Goal: Communication & Community: Answer question/provide support

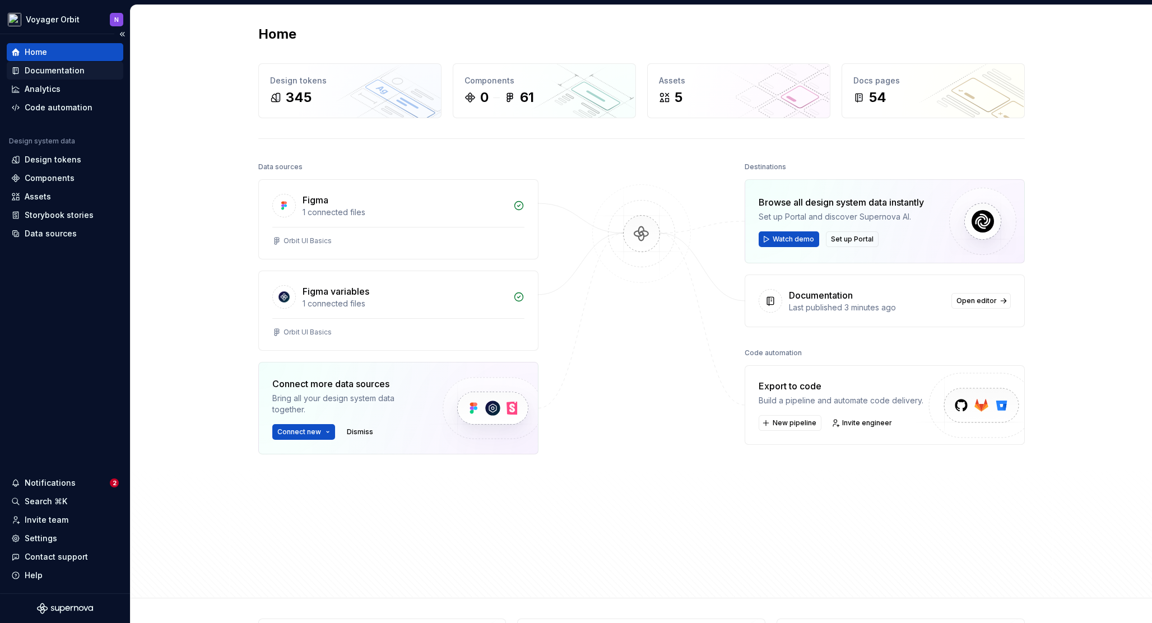
click at [54, 68] on div "Documentation" at bounding box center [55, 70] width 60 height 11
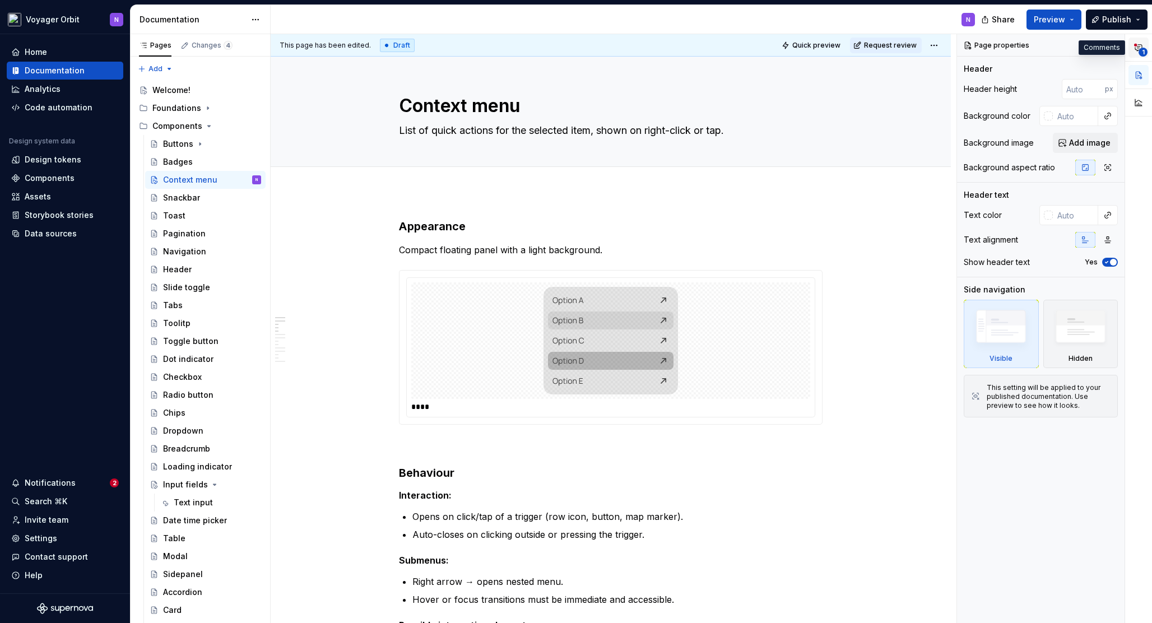
click at [1133, 51] on button "1" at bounding box center [1139, 48] width 20 height 20
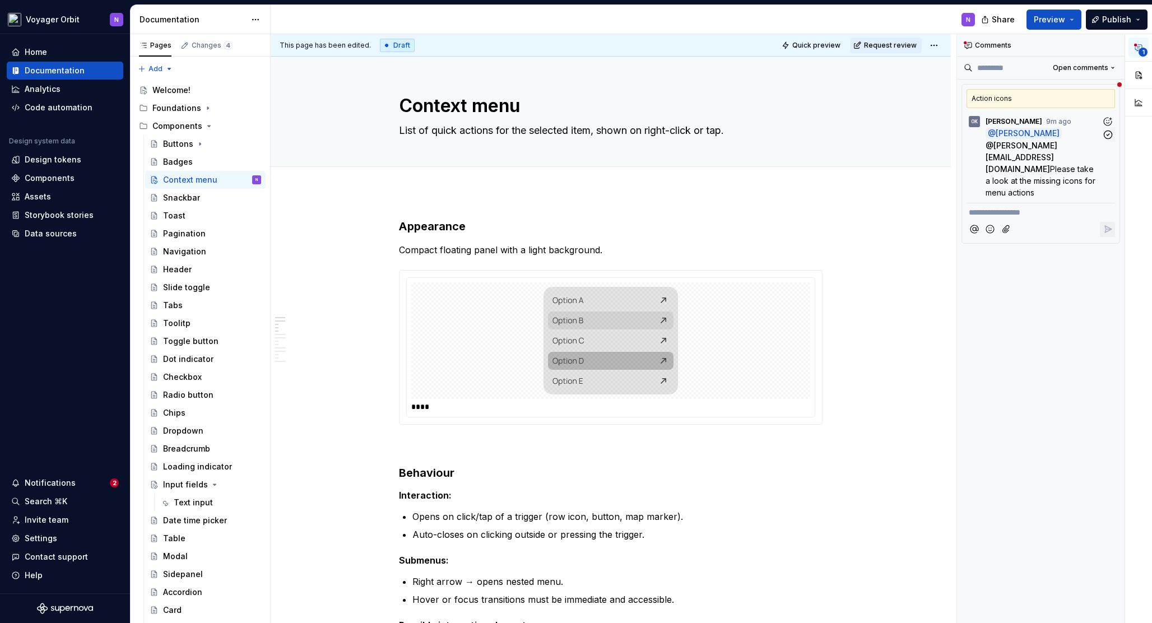
click at [1047, 164] on span "Please take a look at the missing icons for menu actions" at bounding box center [1042, 180] width 112 height 33
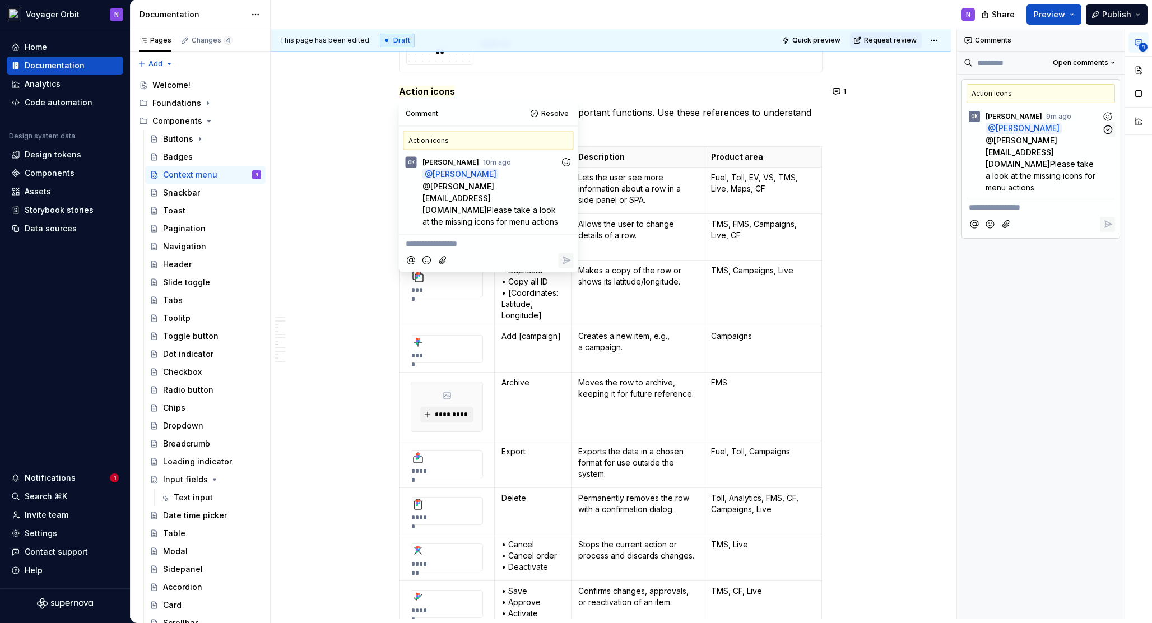
scroll to position [1261, 0]
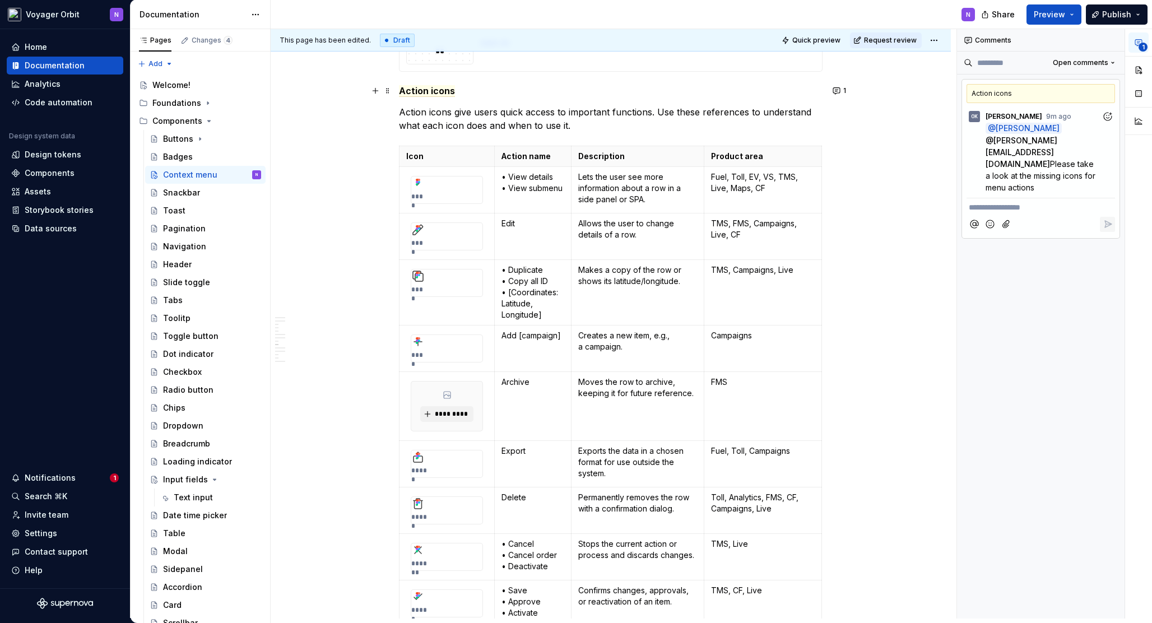
click at [351, 95] on div "**********" at bounding box center [611, 566] width 680 height 3280
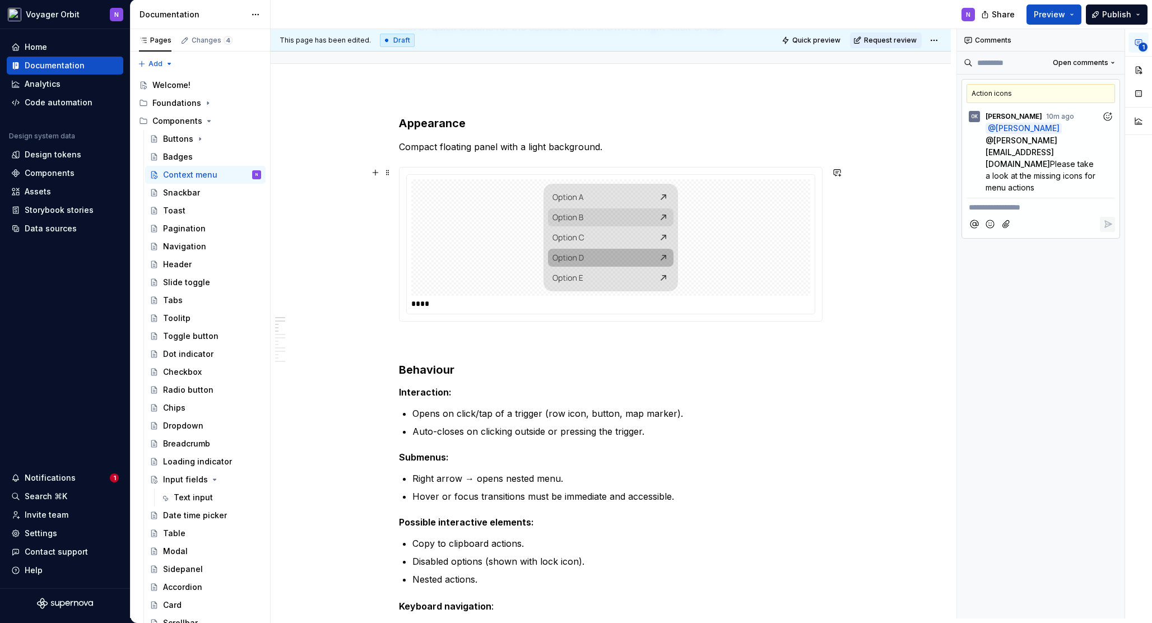
scroll to position [0, 0]
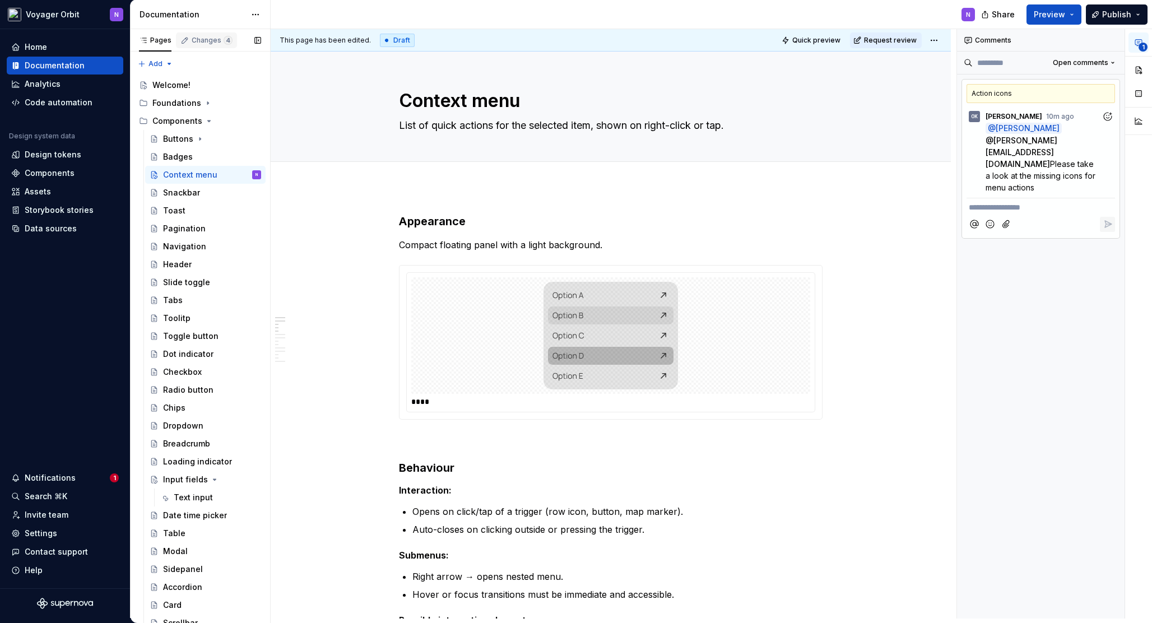
click at [208, 39] on div "Changes 4" at bounding box center [212, 40] width 41 height 9
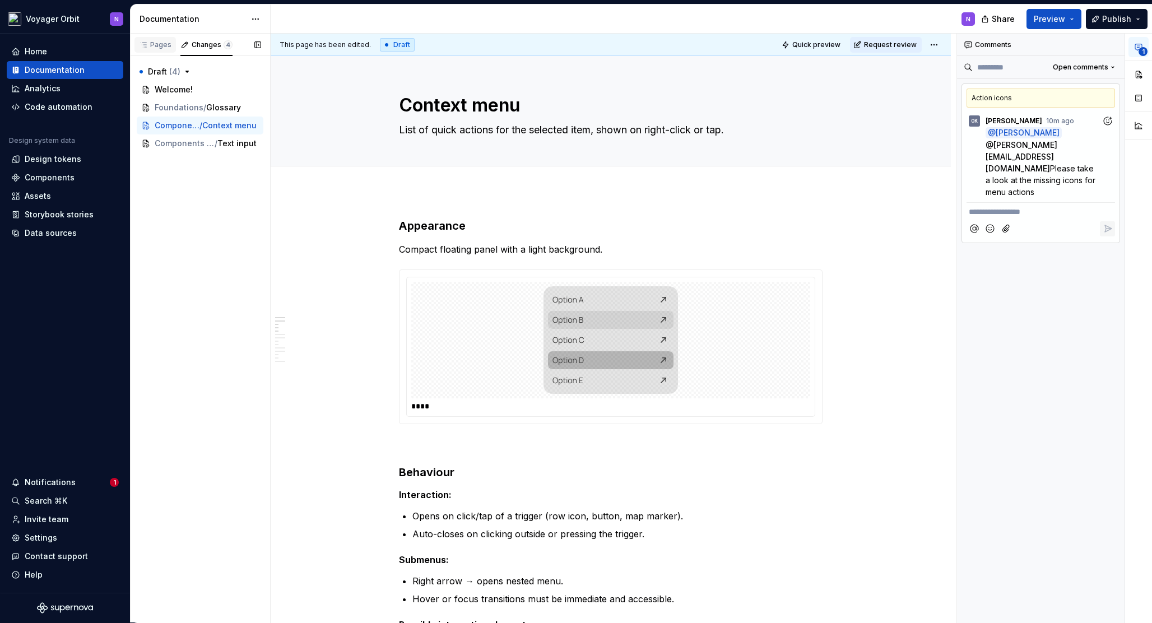
click at [157, 38] on div "Pages" at bounding box center [155, 45] width 41 height 16
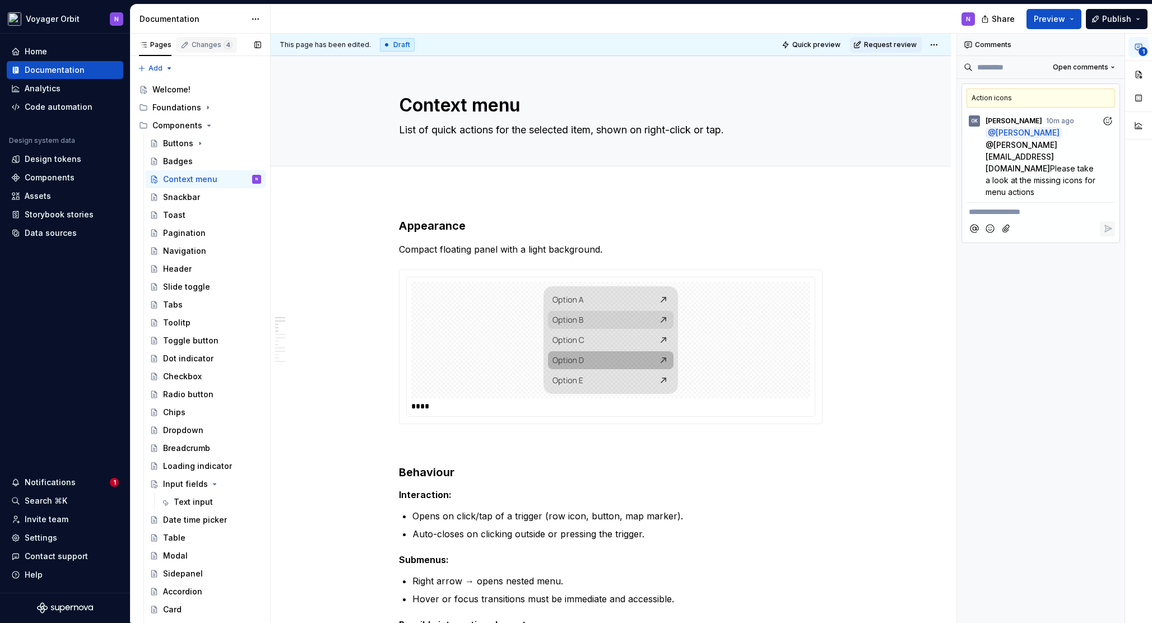
click at [204, 52] on div "Changes 4" at bounding box center [206, 45] width 61 height 16
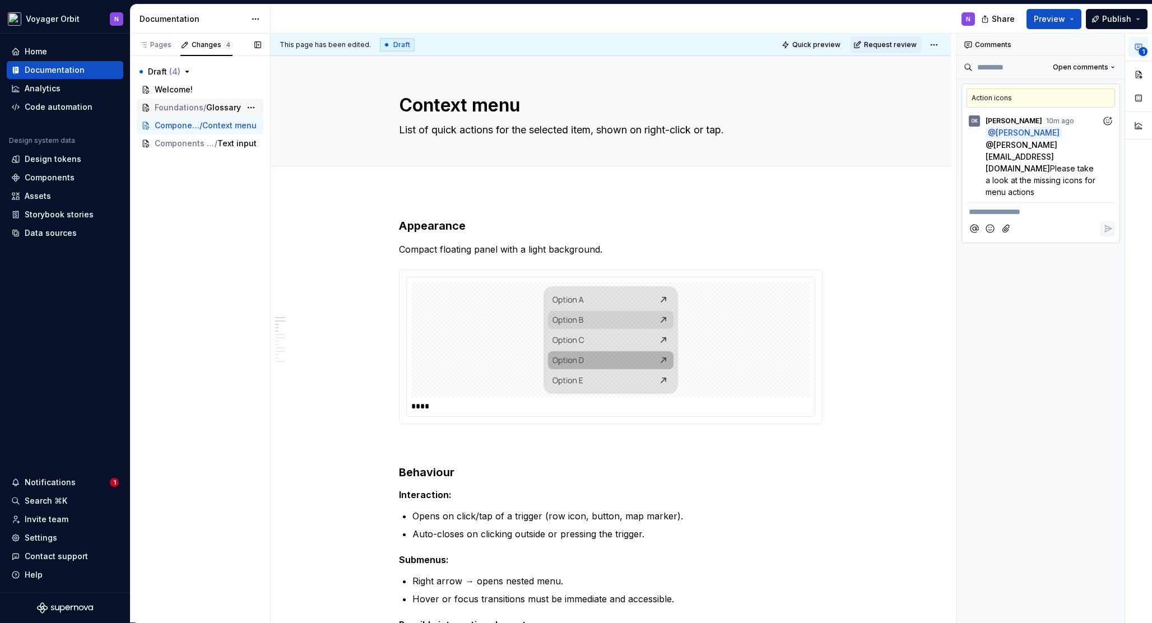
click at [199, 106] on span "Foundations" at bounding box center [179, 107] width 49 height 11
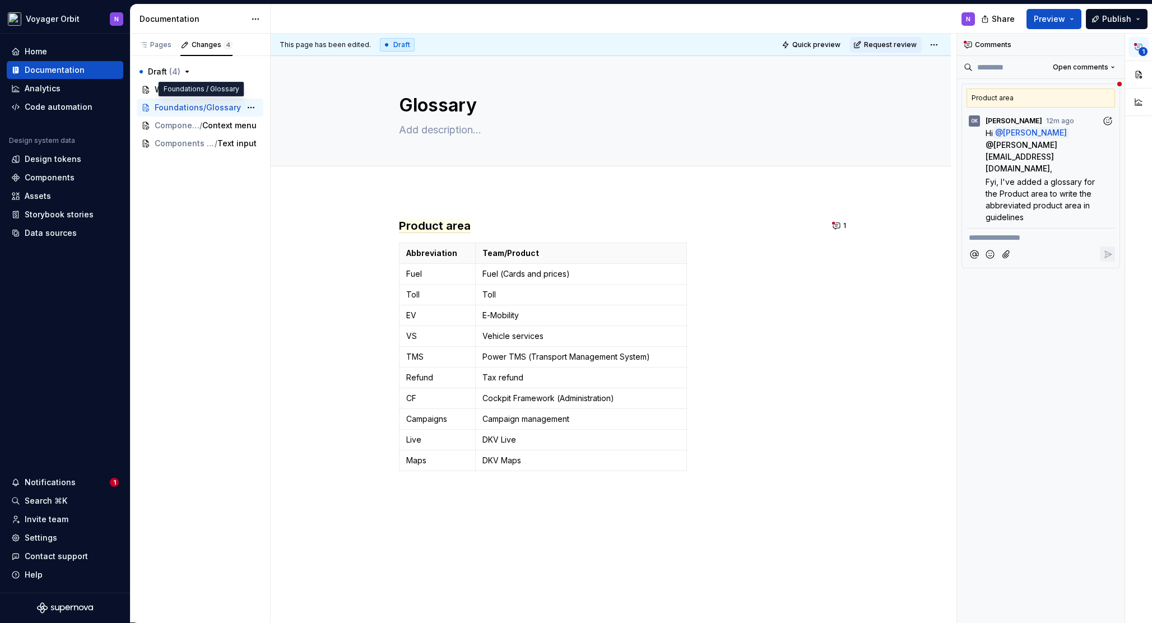
type textarea "*"
click at [1011, 232] on p "**********" at bounding box center [1041, 238] width 144 height 12
type textarea "*"
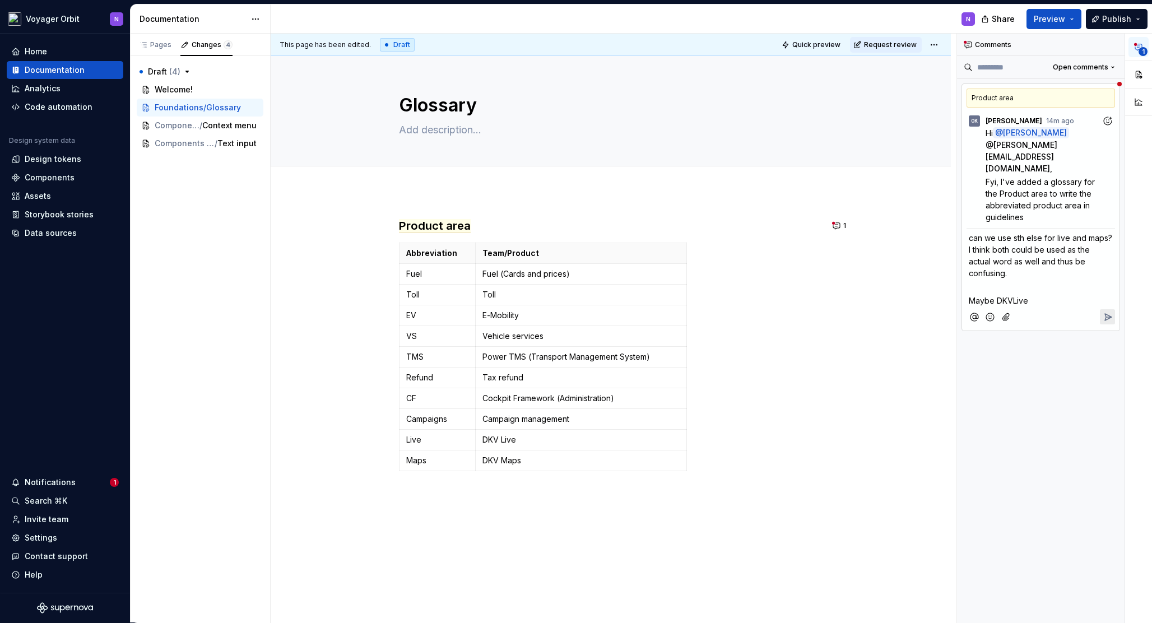
click at [1038, 295] on p "Maybe DKVLive" at bounding box center [1041, 301] width 144 height 12
drag, startPoint x: 1006, startPoint y: 351, endPoint x: 966, endPoint y: 299, distance: 65.6
click at [966, 299] on div "Product area OK [PERSON_NAME] 15m ago Hi @ [PERSON_NAME] @ [PERSON_NAME][EMAIL_…" at bounding box center [1041, 235] width 159 height 303
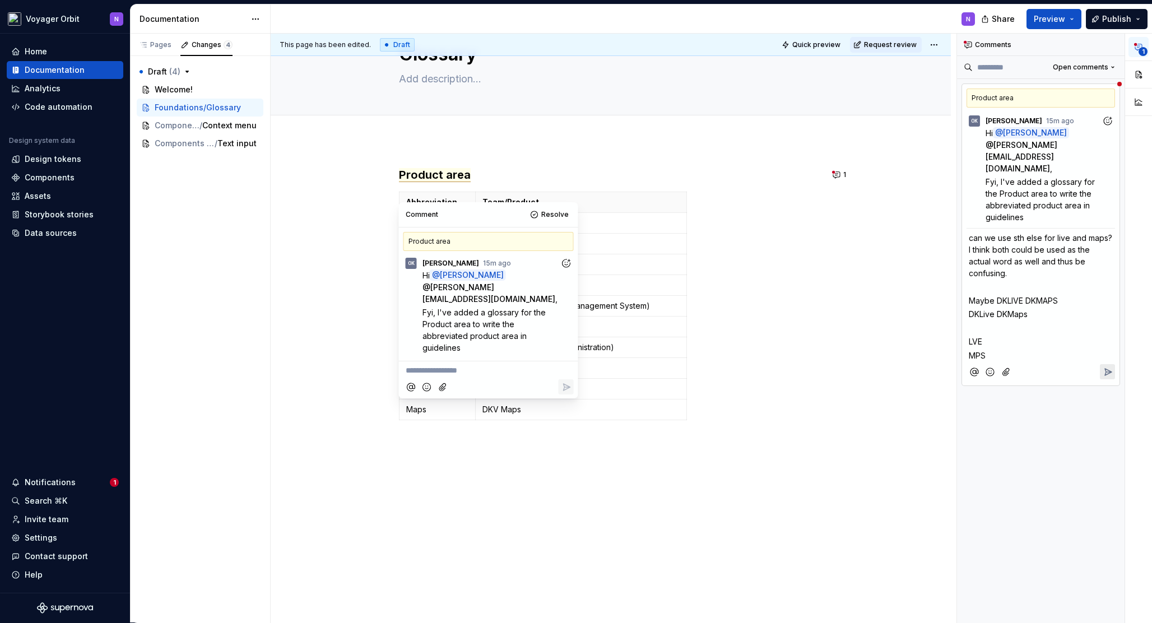
scroll to position [53, 0]
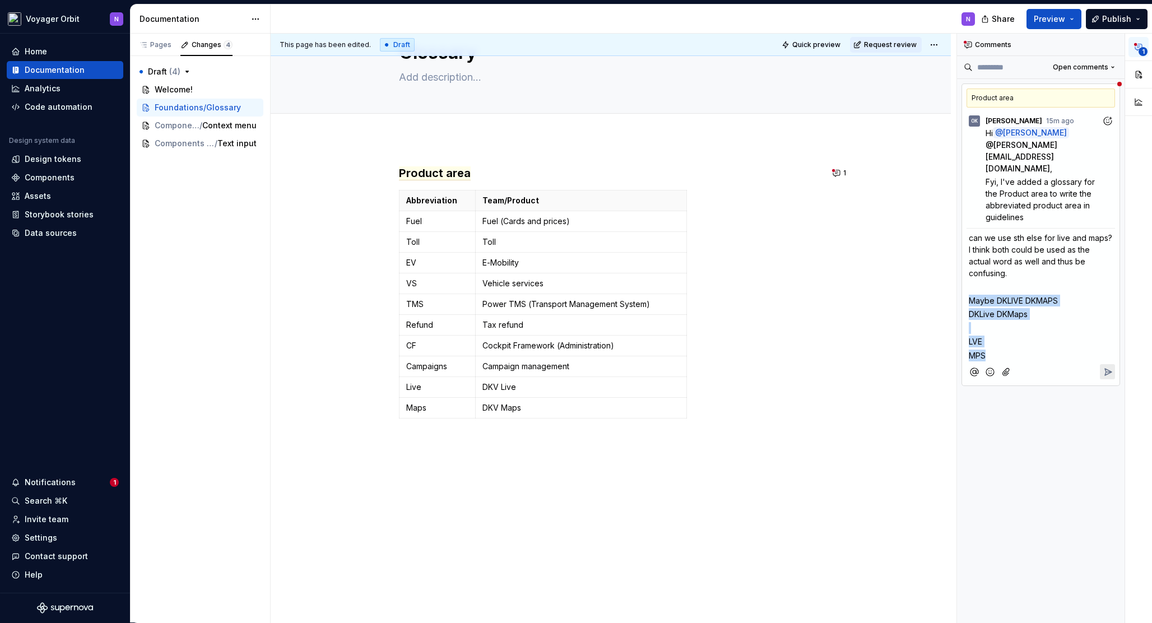
drag, startPoint x: 969, startPoint y: 285, endPoint x: 1032, endPoint y: 348, distance: 88.8
click at [1032, 348] on div "can we use sth else for live and maps? I think both could be used as the actual…" at bounding box center [1041, 294] width 149 height 133
click at [1002, 323] on div "can we use sth else for live and maps? I think both could be used as the actual…" at bounding box center [1041, 294] width 149 height 133
drag, startPoint x: 971, startPoint y: 287, endPoint x: 1072, endPoint y: 399, distance: 150.8
click at [1072, 399] on div "Comments Open comments Product area OK [PERSON_NAME] 15m ago Hi @ [PERSON_NAME]…" at bounding box center [1041, 329] width 168 height 590
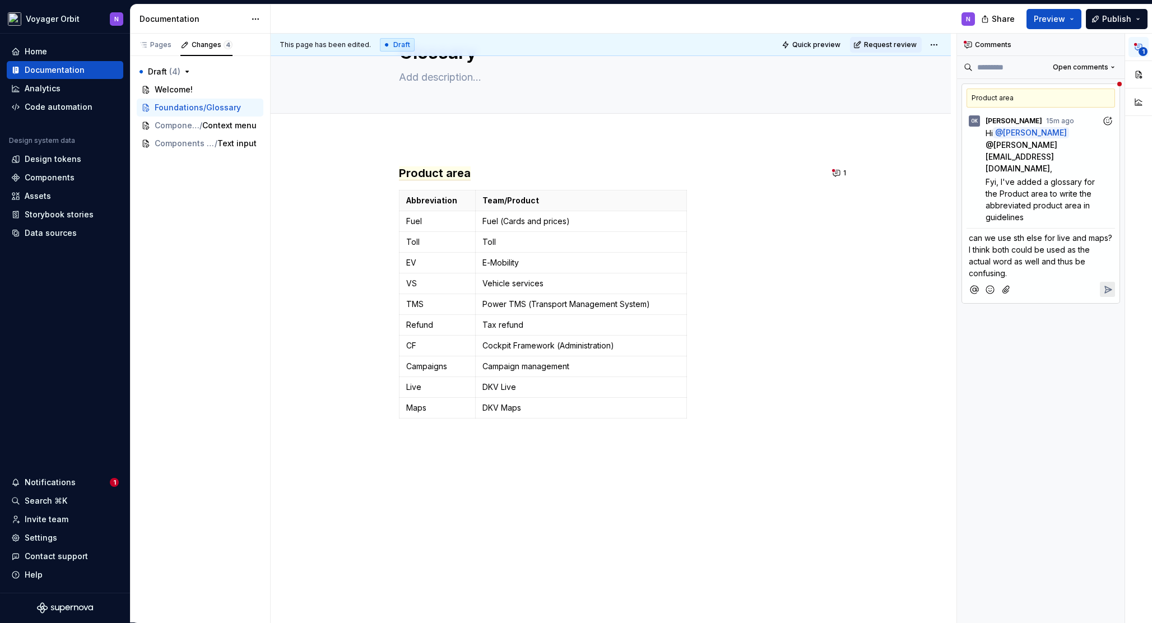
click at [1105, 284] on icon "Reply" at bounding box center [1107, 289] width 11 height 11
click at [1035, 304] on p "**********" at bounding box center [1041, 310] width 144 height 12
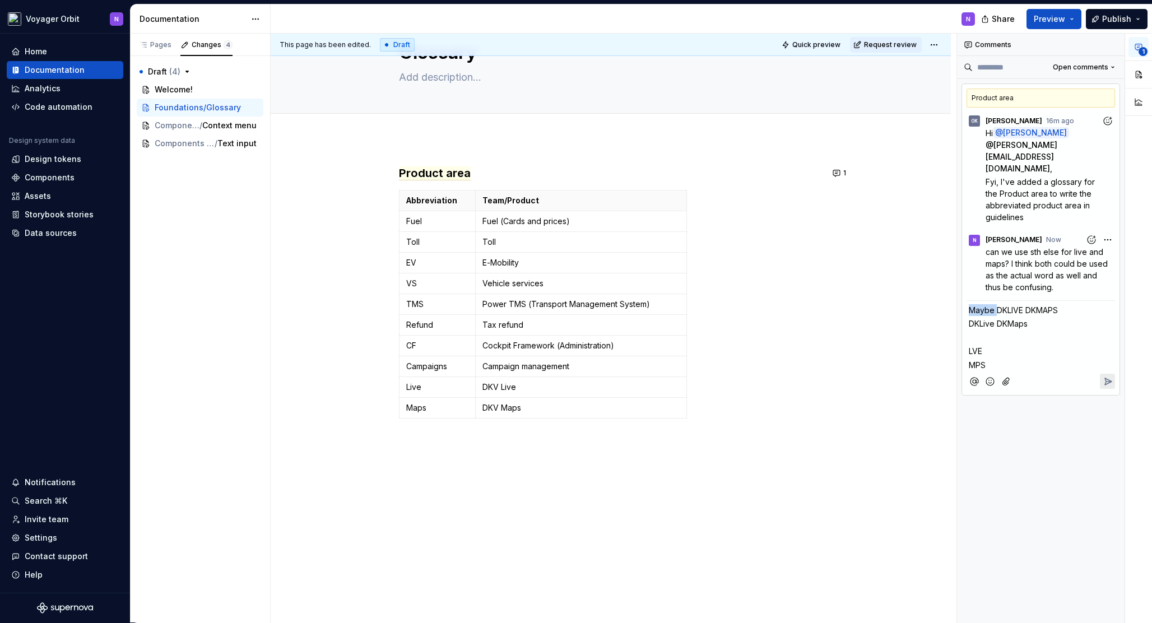
drag, startPoint x: 997, startPoint y: 301, endPoint x: 954, endPoint y: 295, distance: 43.0
click at [954, 295] on div "This page has been edited. Draft Quick preview Request review Glossary Edit hea…" at bounding box center [712, 329] width 882 height 590
click at [999, 304] on p "DKLIVE DKMAPS" at bounding box center [1041, 310] width 144 height 12
click at [998, 319] on span "DKLive DKMaps" at bounding box center [998, 324] width 59 height 10
click at [998, 332] on p "﻿" at bounding box center [1041, 338] width 144 height 12
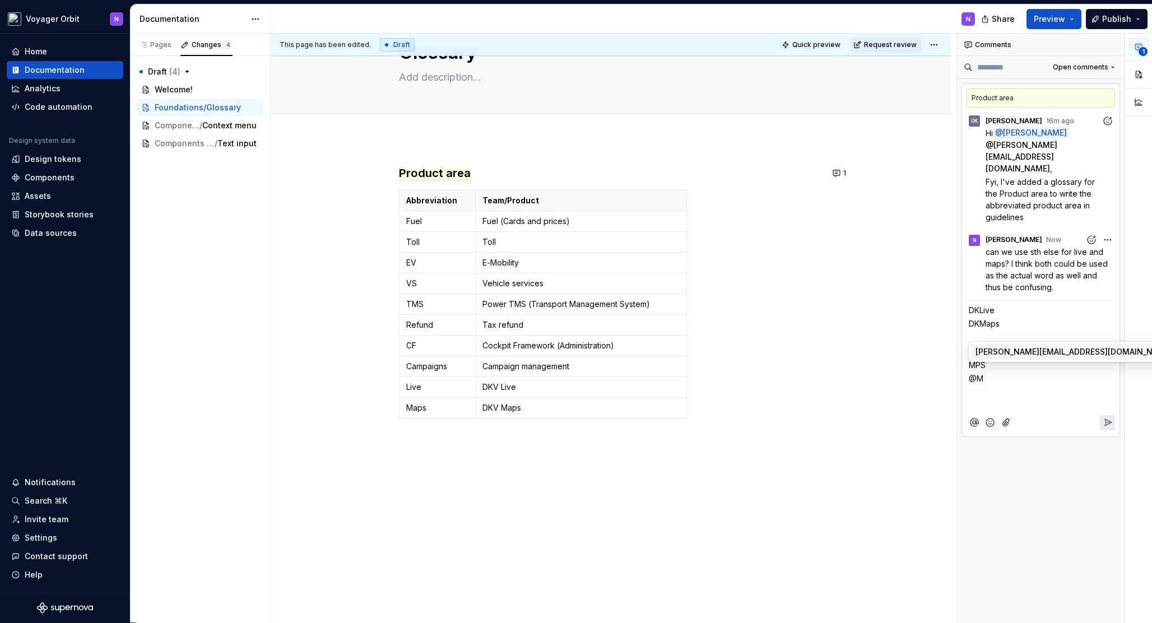
click at [1021, 355] on span "[PERSON_NAME][EMAIL_ADDRESS][DOMAIN_NAME]" at bounding box center [1074, 351] width 197 height 11
click at [988, 361] on span "**********" at bounding box center [1031, 366] width 90 height 10
click at [984, 401] on p "﻿" at bounding box center [1041, 407] width 144 height 12
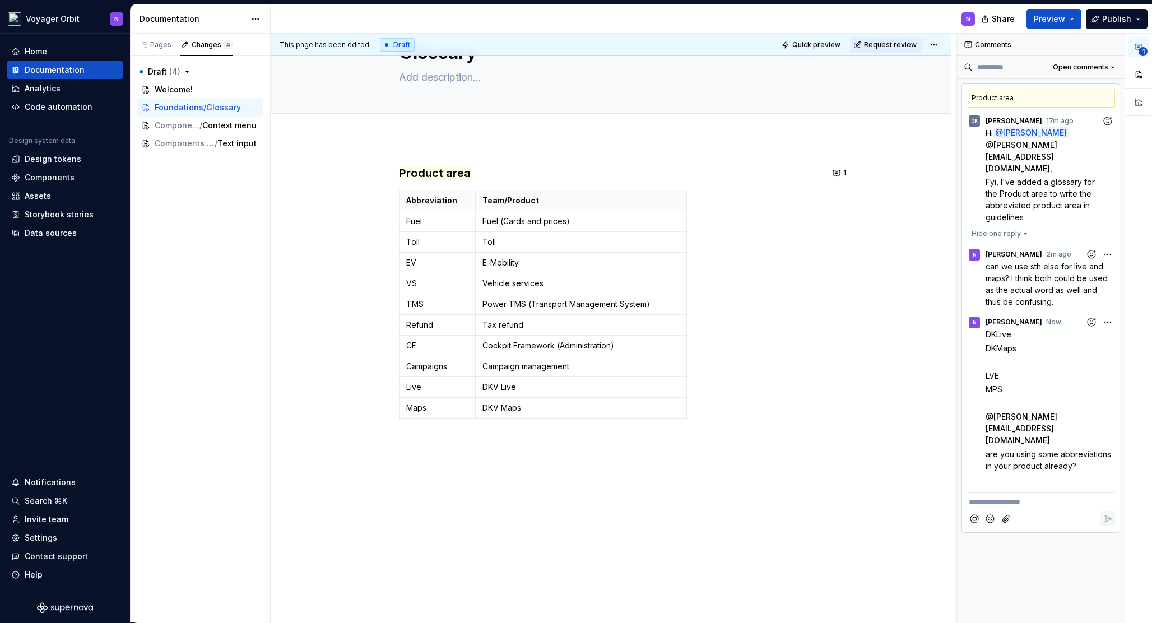
click at [1110, 313] on div "**********" at bounding box center [1054, 329] width 195 height 590
click at [1086, 328] on span "Edit comment" at bounding box center [1072, 331] width 53 height 11
click at [1006, 356] on p "﻿" at bounding box center [1044, 362] width 116 height 12
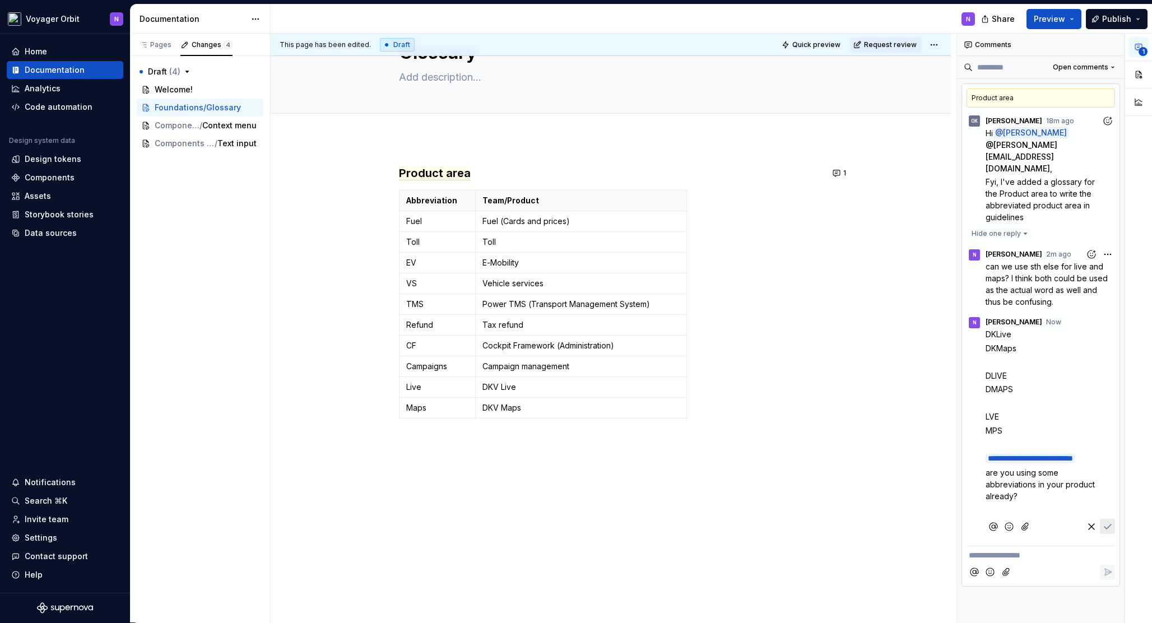
click at [992, 371] on span "DLIVE" at bounding box center [996, 376] width 21 height 10
click at [994, 385] on span "DMAPS" at bounding box center [999, 390] width 27 height 10
click at [1002, 371] on span "D-LIVE" at bounding box center [998, 376] width 25 height 10
click at [1111, 527] on icon "Save" at bounding box center [1107, 526] width 11 height 11
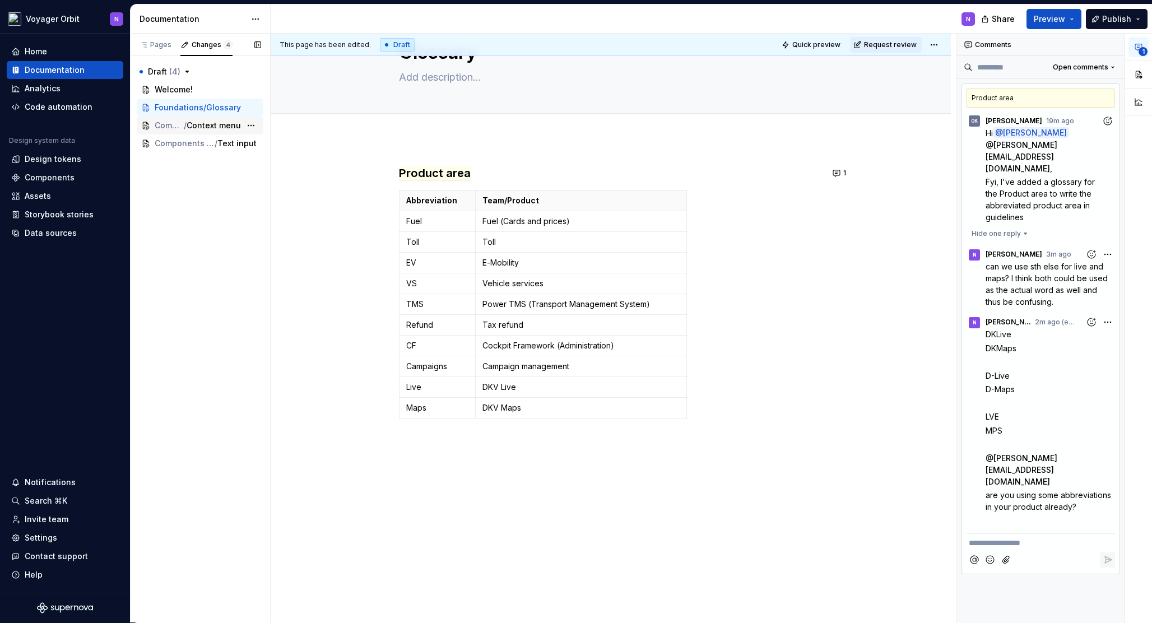
click at [163, 120] on span "Components" at bounding box center [169, 125] width 29 height 11
click at [219, 120] on span "Context menu" at bounding box center [214, 125] width 54 height 11
click at [223, 127] on span "Context menu" at bounding box center [214, 125] width 54 height 11
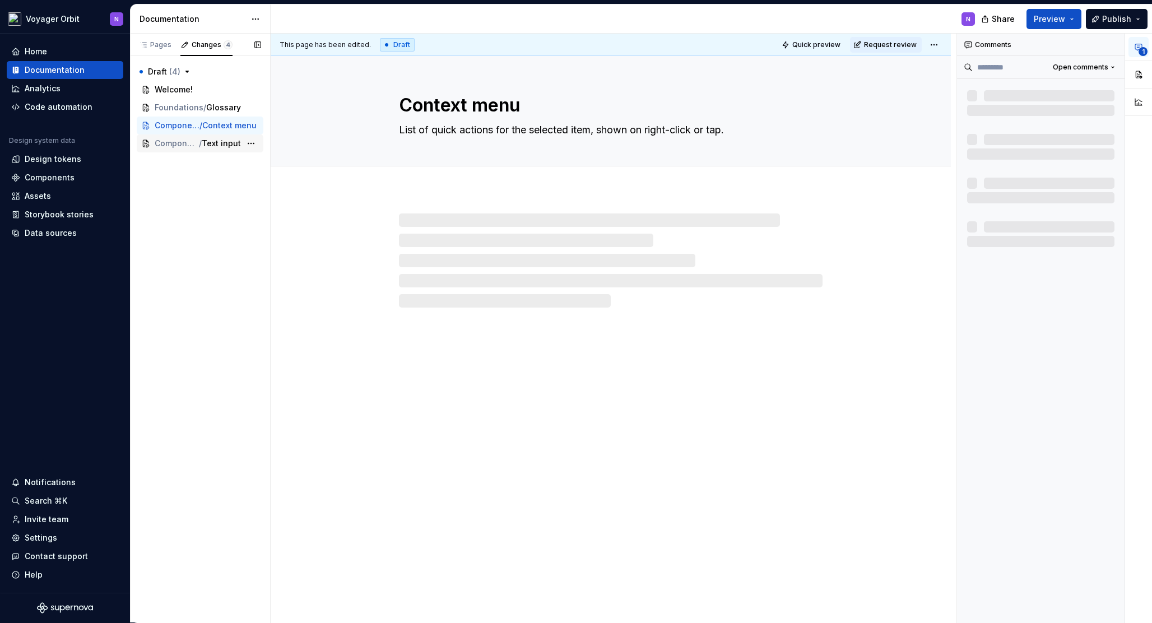
click at [224, 146] on span "Text input" at bounding box center [221, 143] width 39 height 11
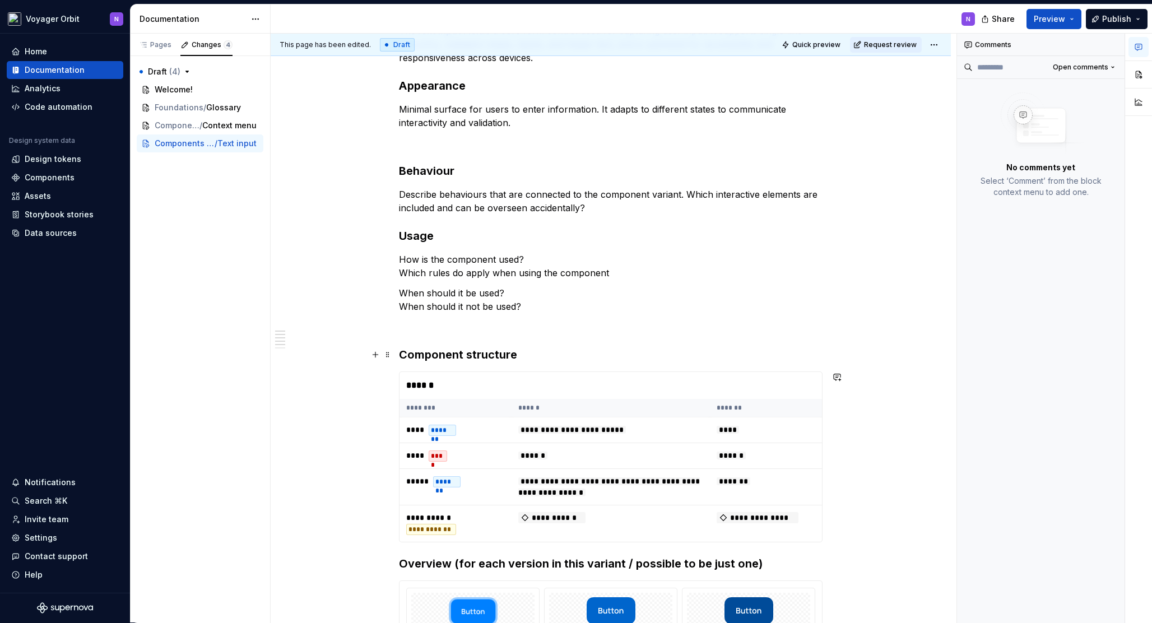
scroll to position [21, 0]
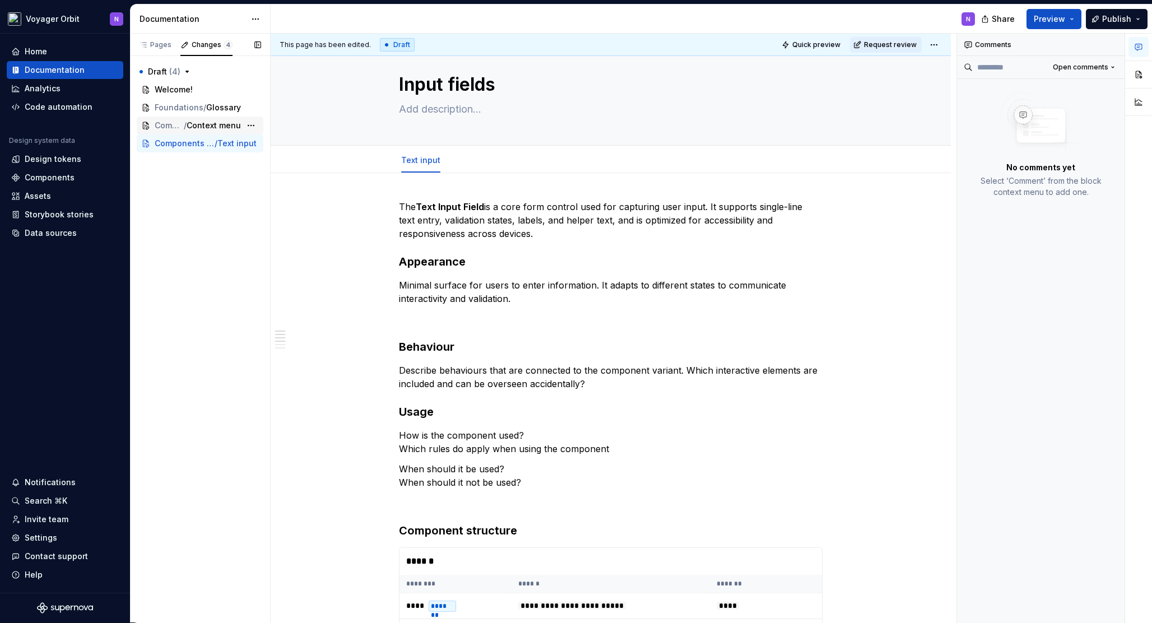
click at [237, 130] on span "Context menu" at bounding box center [214, 125] width 54 height 11
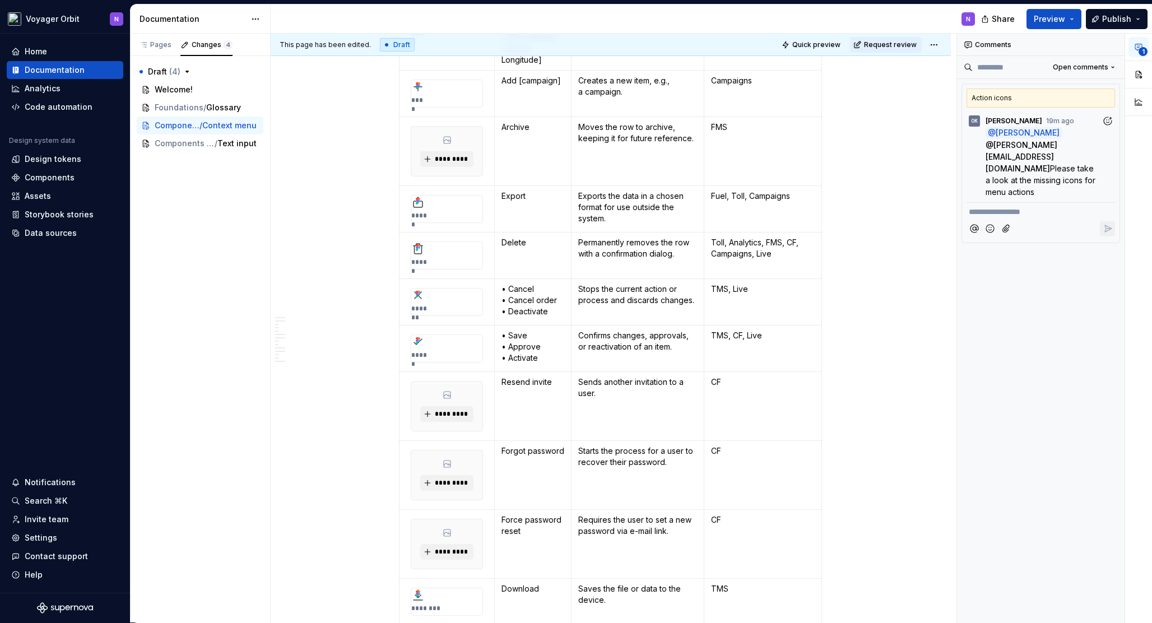
scroll to position [1520, 0]
click at [419, 340] on icon at bounding box center [419, 341] width 2 height 2
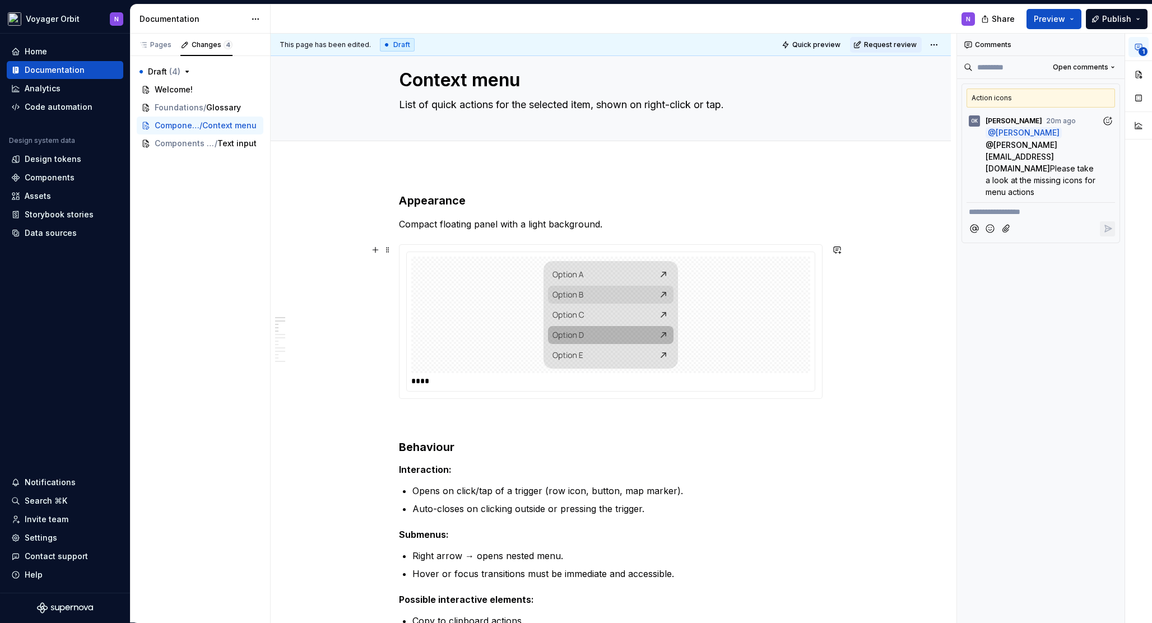
scroll to position [26, 0]
click at [1017, 169] on span "Please take a look at the missing icons for menu actions" at bounding box center [1042, 180] width 112 height 33
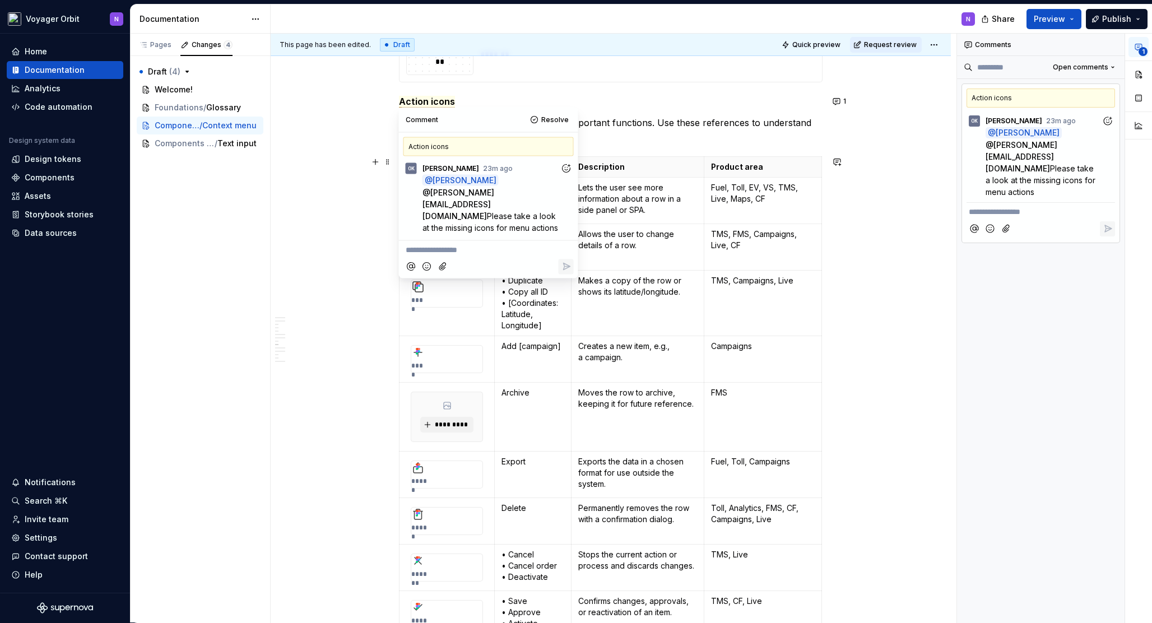
scroll to position [1261, 0]
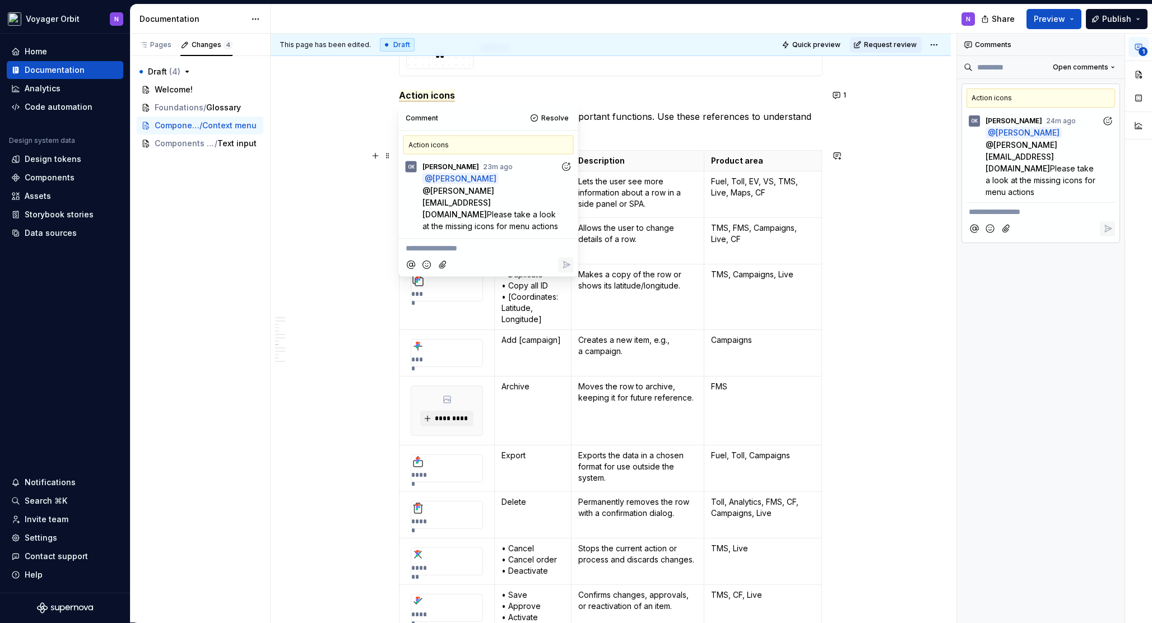
click at [337, 239] on div "**********" at bounding box center [611, 571] width 680 height 3280
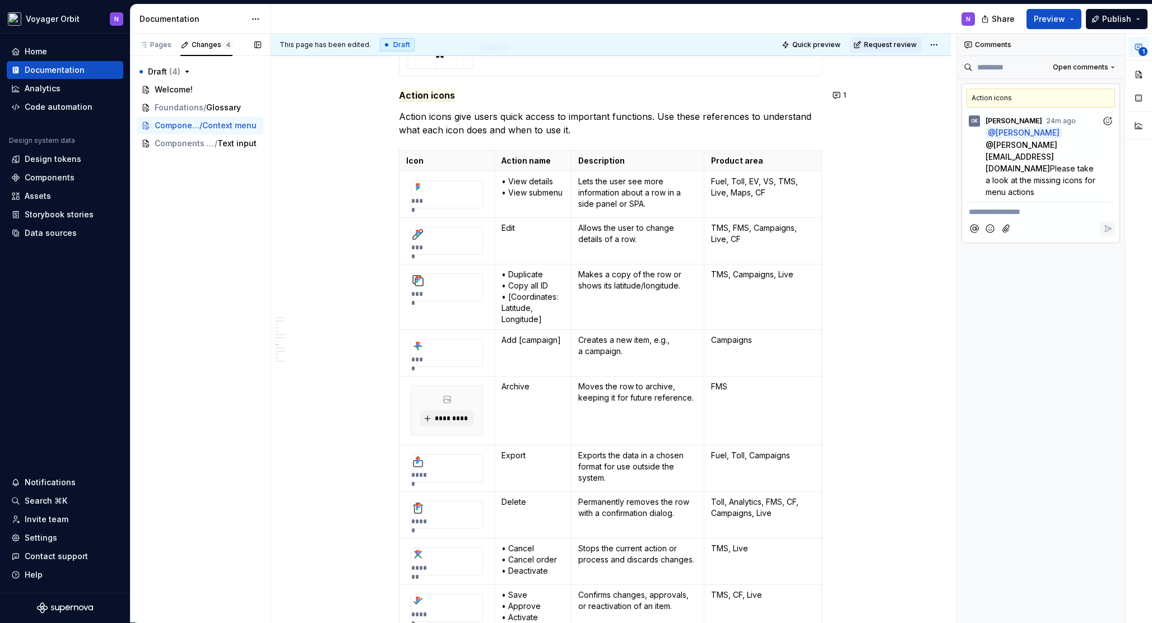
click at [224, 288] on div "Pages Changes 4 Add Accessibility guide for tree Page tree. Navigate the tree w…" at bounding box center [200, 329] width 140 height 590
click at [56, 163] on div "Design tokens" at bounding box center [53, 159] width 57 height 11
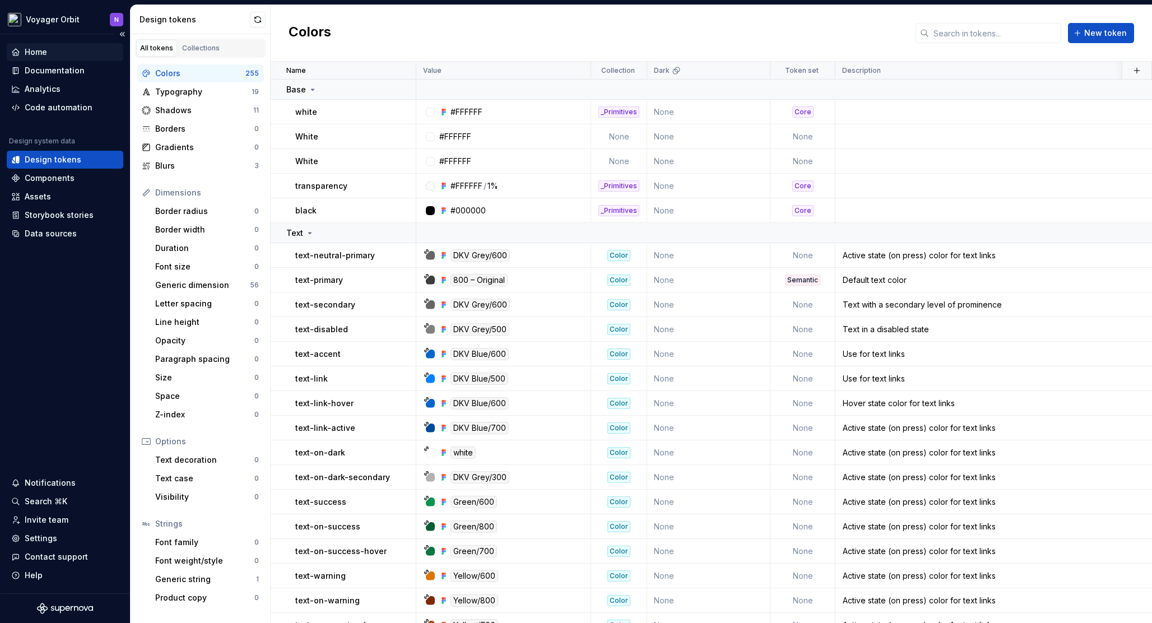
click at [44, 50] on div "Home" at bounding box center [36, 52] width 22 height 11
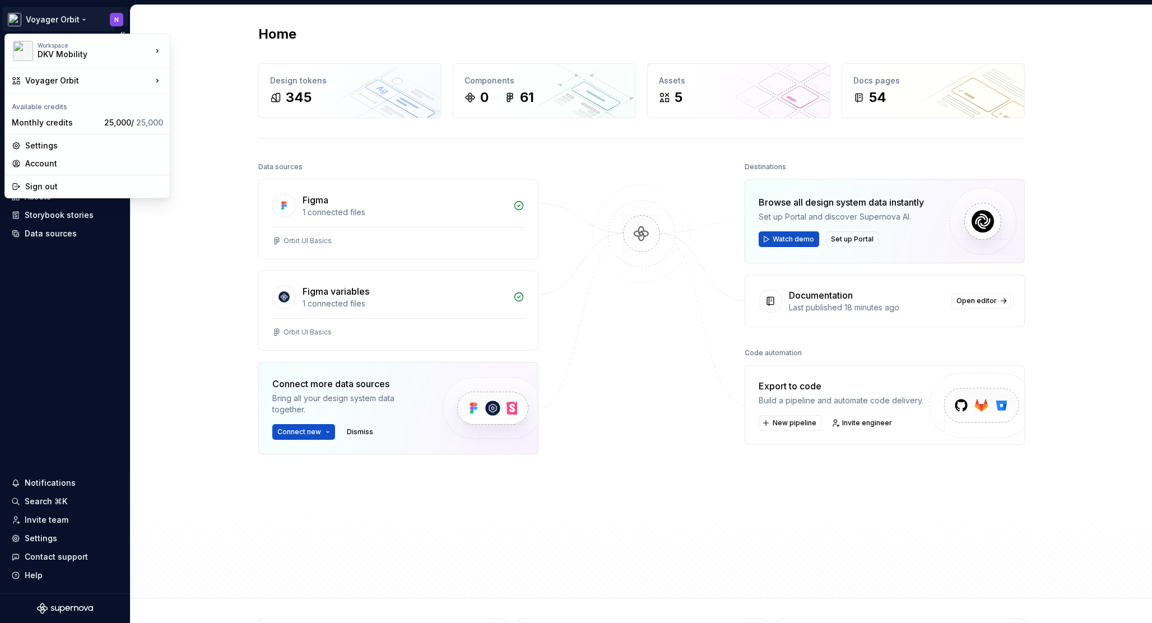
click at [63, 20] on html "Voyager Orbit N Home Documentation Analytics Code automation Design system data…" at bounding box center [576, 311] width 1152 height 623
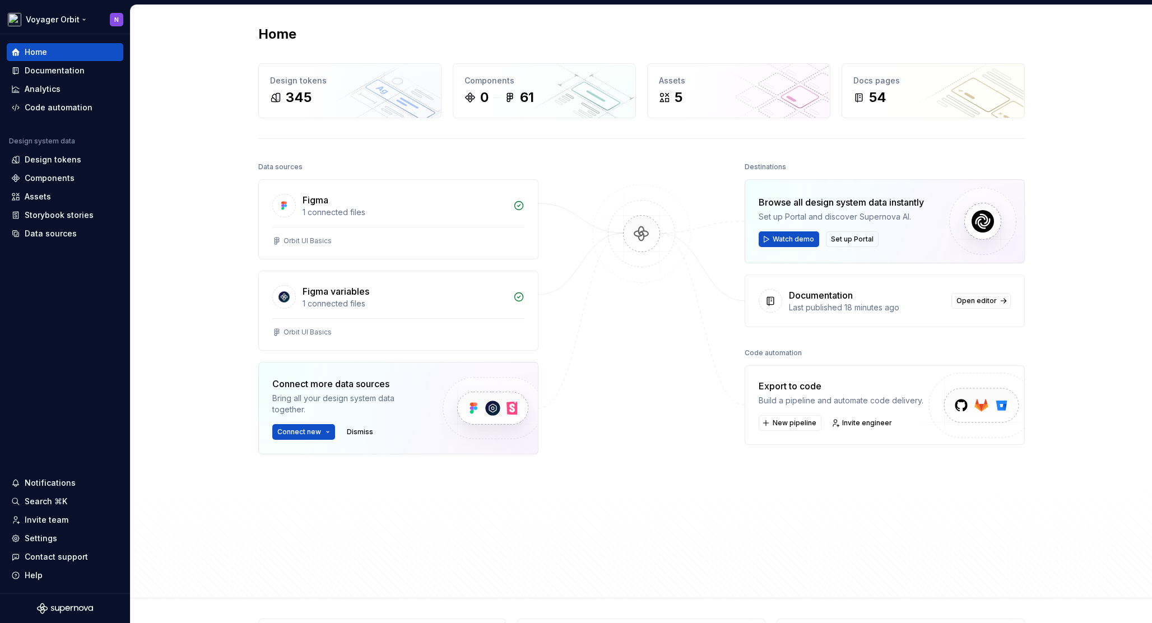
click at [63, 18] on html "Voyager Orbit N Home Documentation Analytics Code automation Design system data…" at bounding box center [576, 311] width 1152 height 623
click at [159, 140] on div "Home Design tokens 345 Components 0 61 Assets 5 Docs pages 54 Data sources Figm…" at bounding box center [642, 302] width 1022 height 594
click at [180, 168] on div "Home Design tokens 345 Components 0 61 Assets 5 Docs pages 54 Data sources Figm…" at bounding box center [642, 302] width 1022 height 594
click at [581, 433] on div "Data sources Figma 1 connected files Orbit UI Basics Figma variables 1 connecte…" at bounding box center [641, 368] width 767 height 419
click at [628, 216] on img at bounding box center [641, 245] width 109 height 122
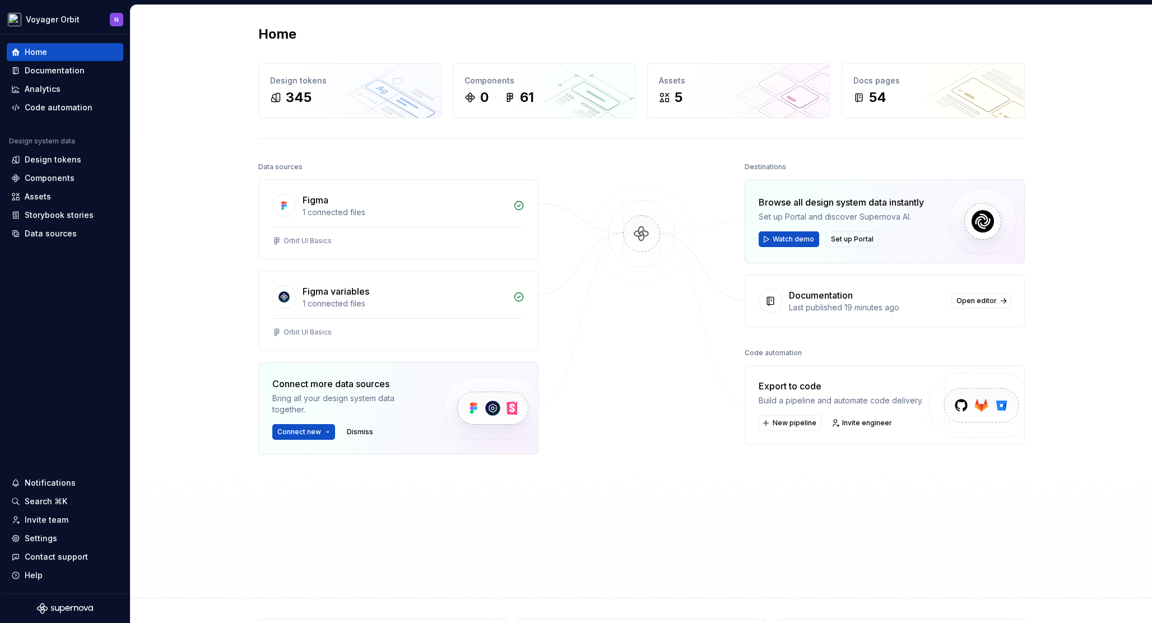
click at [179, 80] on div "Home Design tokens 345 Components 0 61 Assets 5 Docs pages 54 Data sources Figm…" at bounding box center [642, 302] width 1022 height 594
click at [223, 162] on div "Home Design tokens 345 Components 0 61 Assets 5 Docs pages 54 Data sources Figm…" at bounding box center [642, 302] width 1022 height 594
click at [212, 172] on div "Home Design tokens 345 Components 0 61 Assets 5 Docs pages 54 Data sources Figm…" at bounding box center [642, 302] width 1022 height 594
click at [209, 178] on div "Home Design tokens 345 Components 0 61 Assets 5 Docs pages 54 Data sources Figm…" at bounding box center [642, 302] width 1022 height 594
click at [65, 157] on div "Design tokens" at bounding box center [53, 159] width 57 height 11
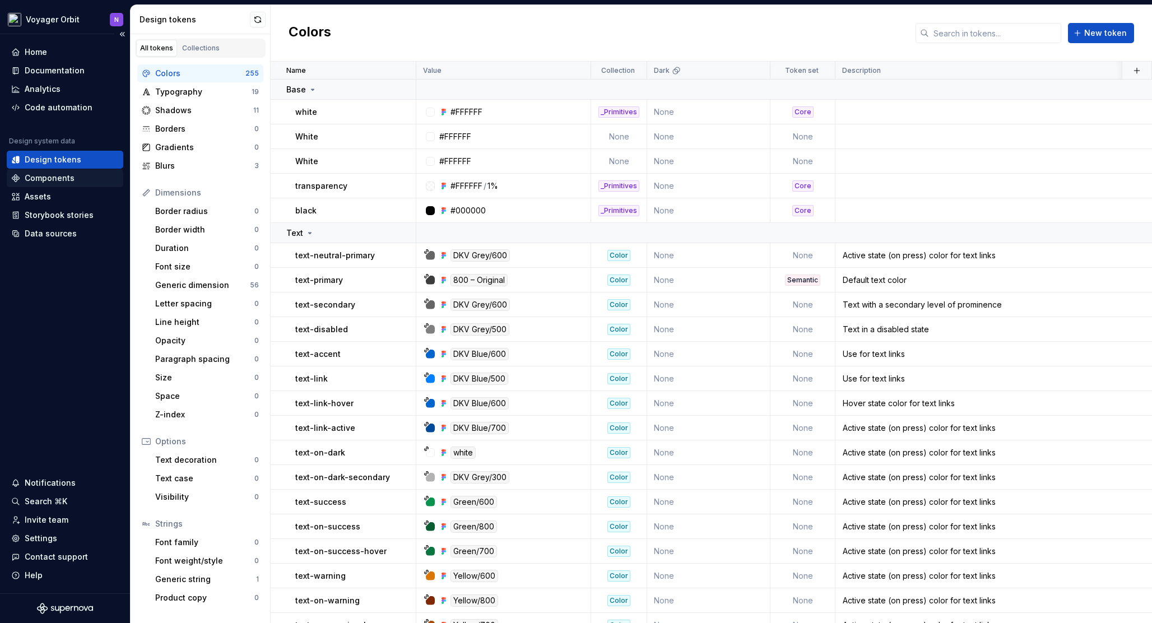
click at [55, 180] on div "Components" at bounding box center [50, 178] width 50 height 11
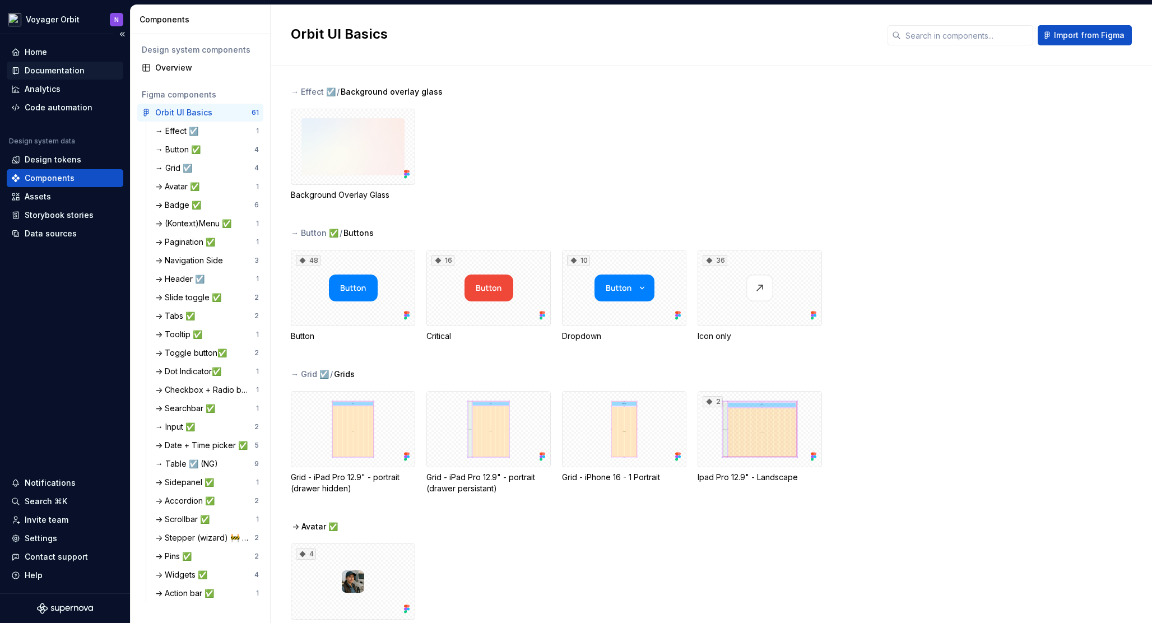
click at [48, 75] on div "Documentation" at bounding box center [55, 70] width 60 height 11
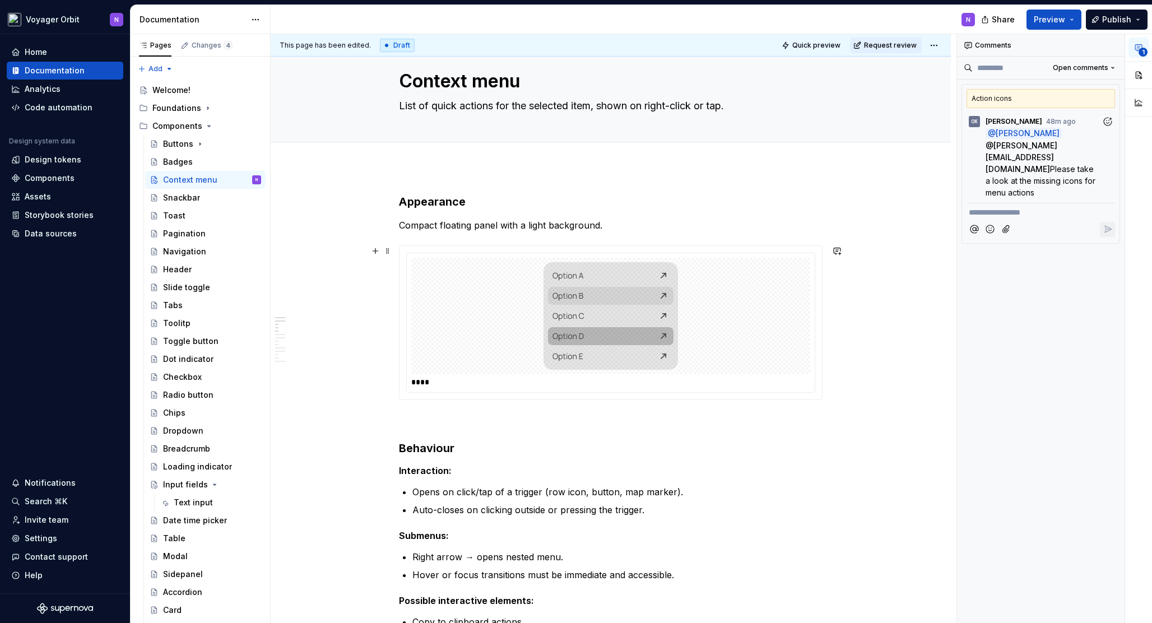
scroll to position [26, 0]
click at [424, 379] on div "****" at bounding box center [610, 381] width 399 height 11
click at [671, 272] on img at bounding box center [611, 315] width 135 height 108
click at [756, 252] on div "****" at bounding box center [611, 321] width 408 height 139
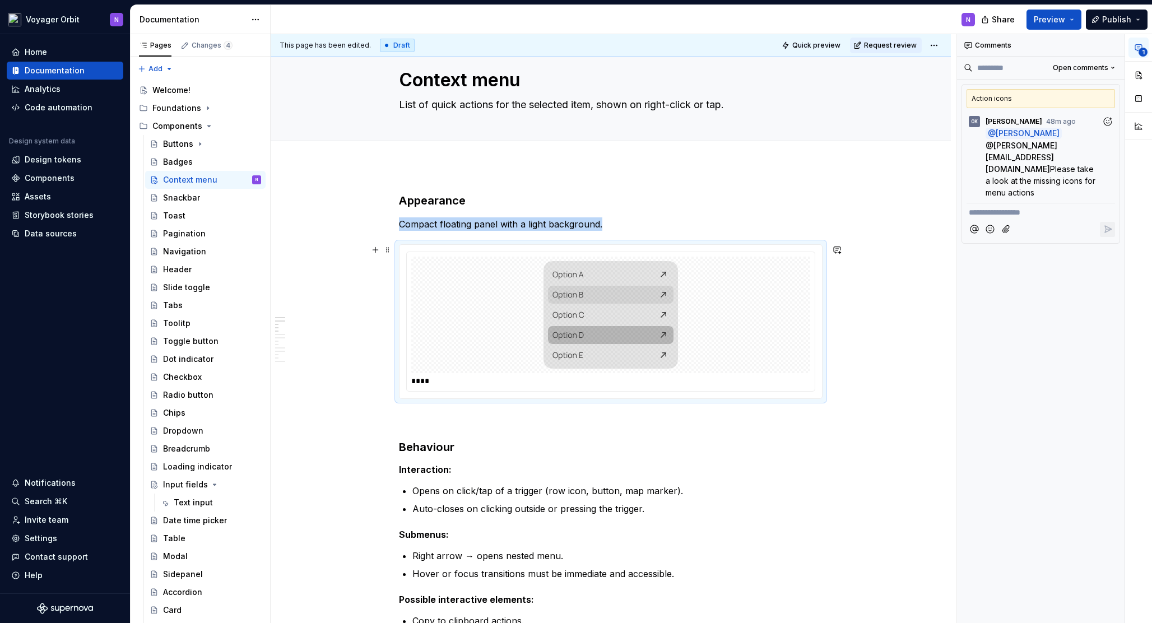
click at [659, 316] on img at bounding box center [611, 315] width 135 height 108
click at [387, 243] on span at bounding box center [387, 250] width 9 height 16
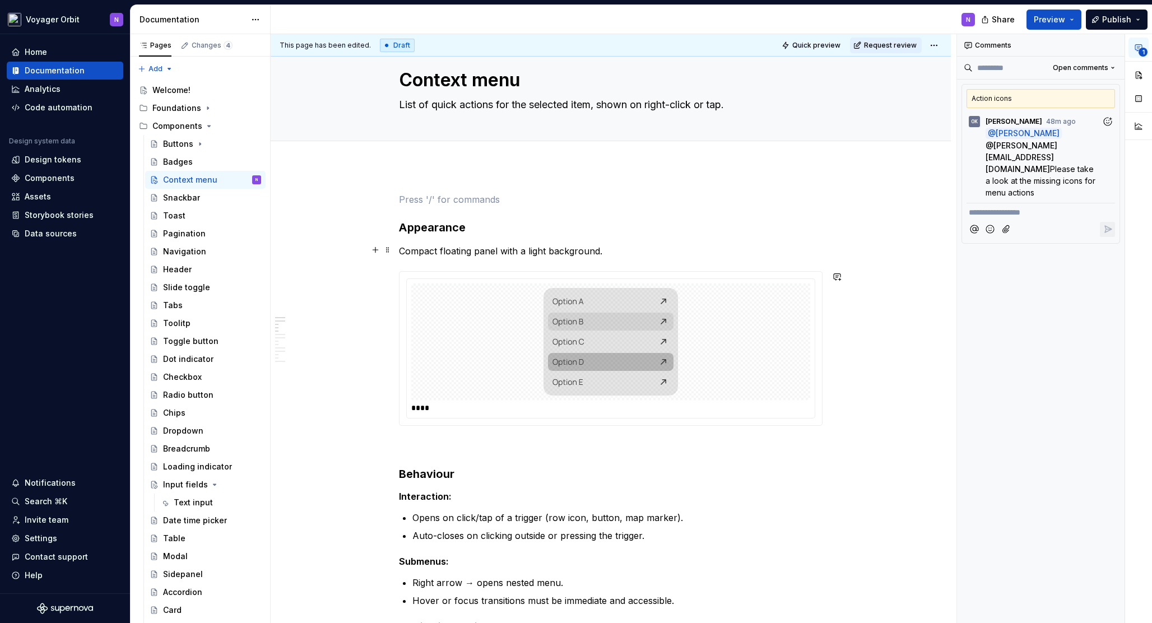
click at [461, 305] on div at bounding box center [610, 342] width 399 height 117
click at [1142, 48] on span "1" at bounding box center [1143, 52] width 9 height 9
click at [1140, 41] on button "1" at bounding box center [1139, 48] width 20 height 20
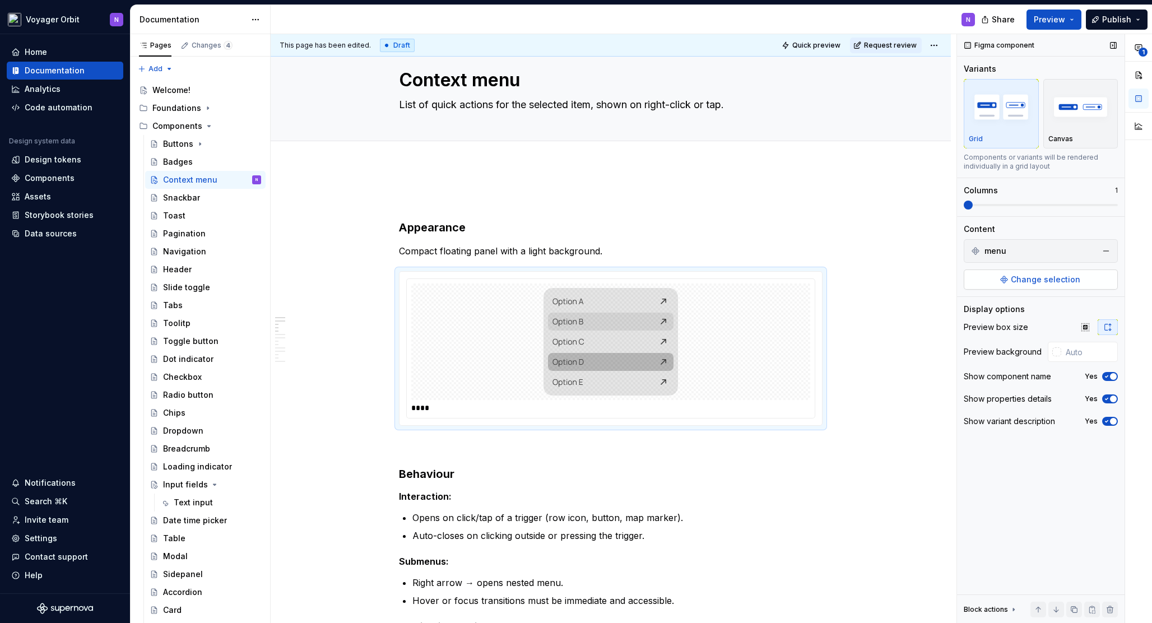
click at [1008, 280] on button "Change selection" at bounding box center [1041, 280] width 154 height 20
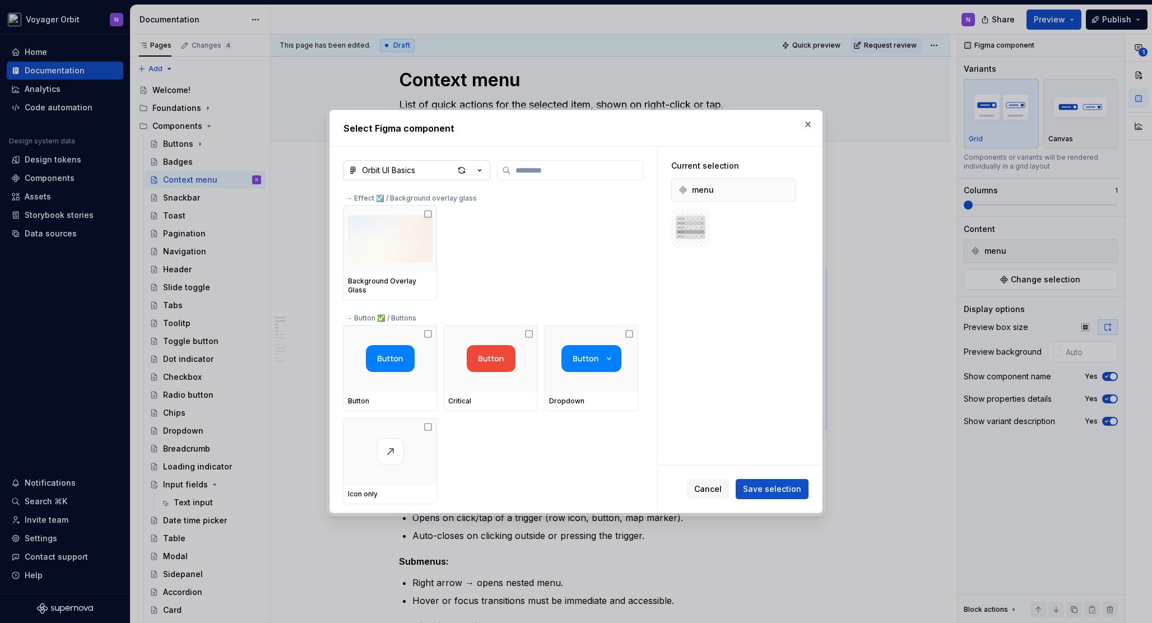
click at [453, 168] on button "Orbit UI Basics" at bounding box center [417, 170] width 147 height 20
click at [458, 169] on div "Select Figma component Orbit UI Basics → Effect ☑️ / Background overlay glass B…" at bounding box center [576, 311] width 1152 height 623
click at [458, 169] on div "button" at bounding box center [462, 171] width 16 height 16
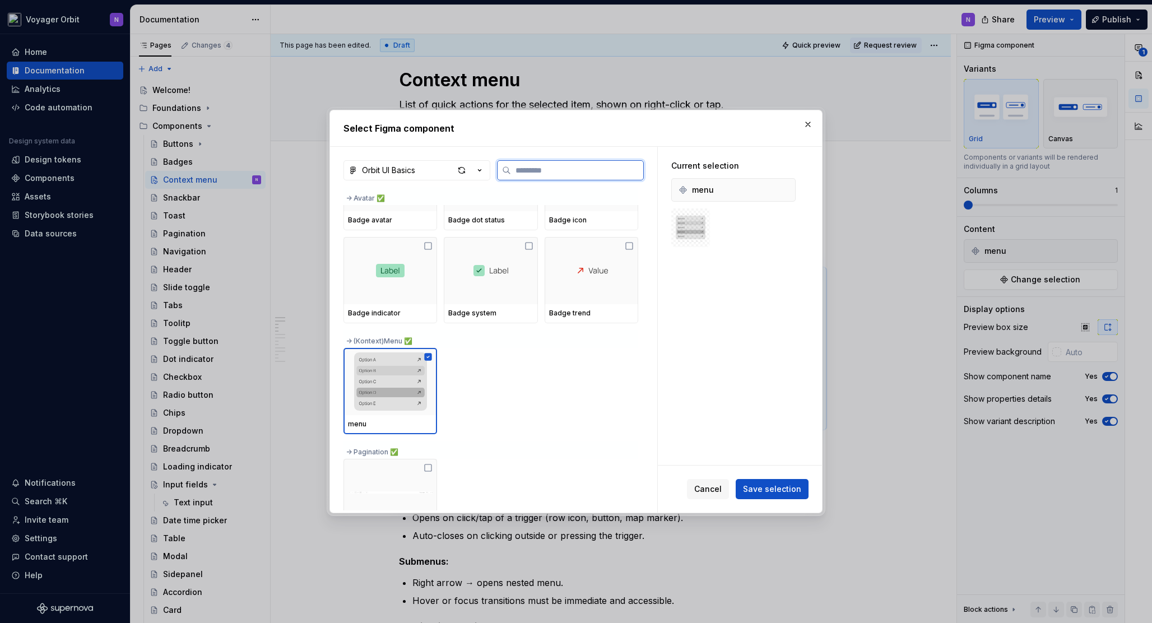
scroll to position [696, 0]
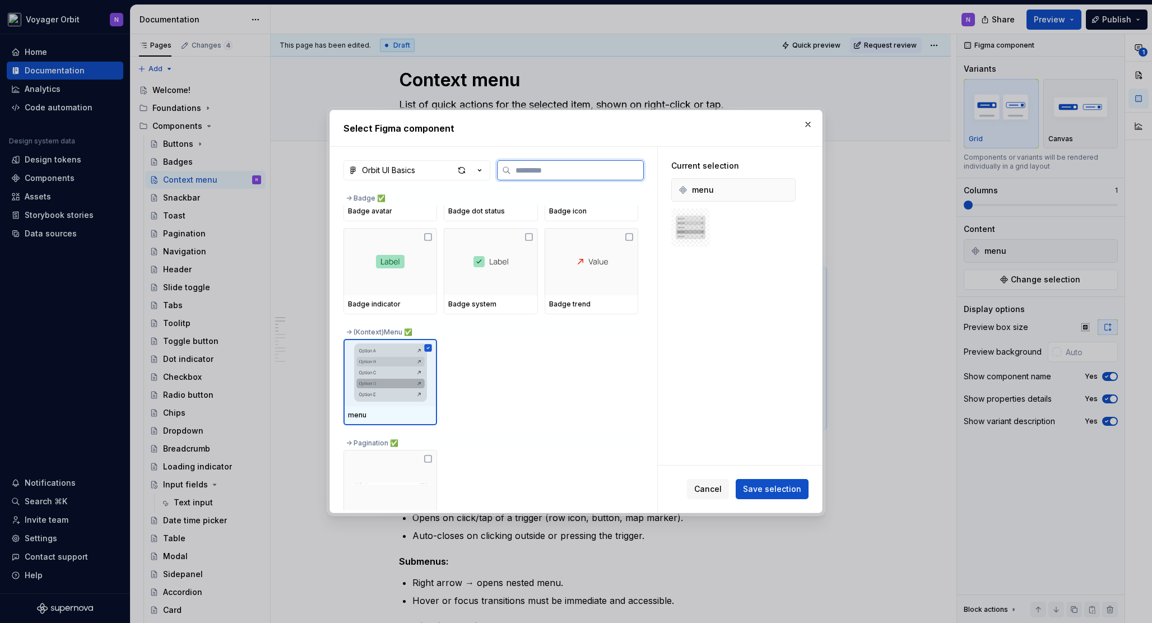
click at [428, 347] on icon at bounding box center [428, 347] width 7 height 7
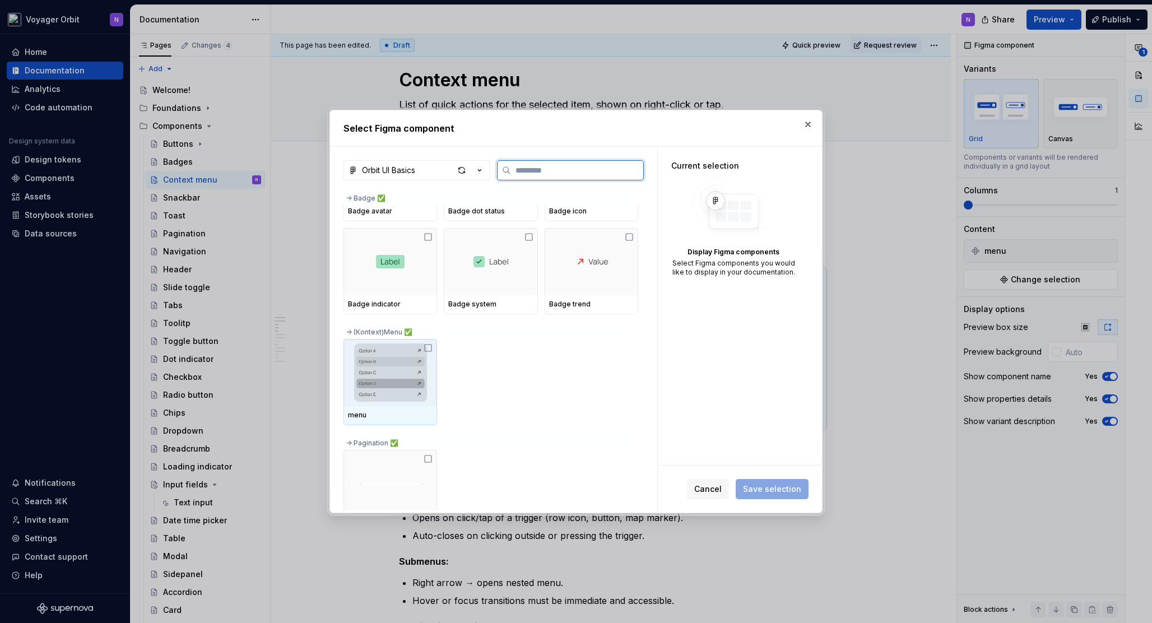
click at [428, 347] on icon at bounding box center [428, 348] width 9 height 9
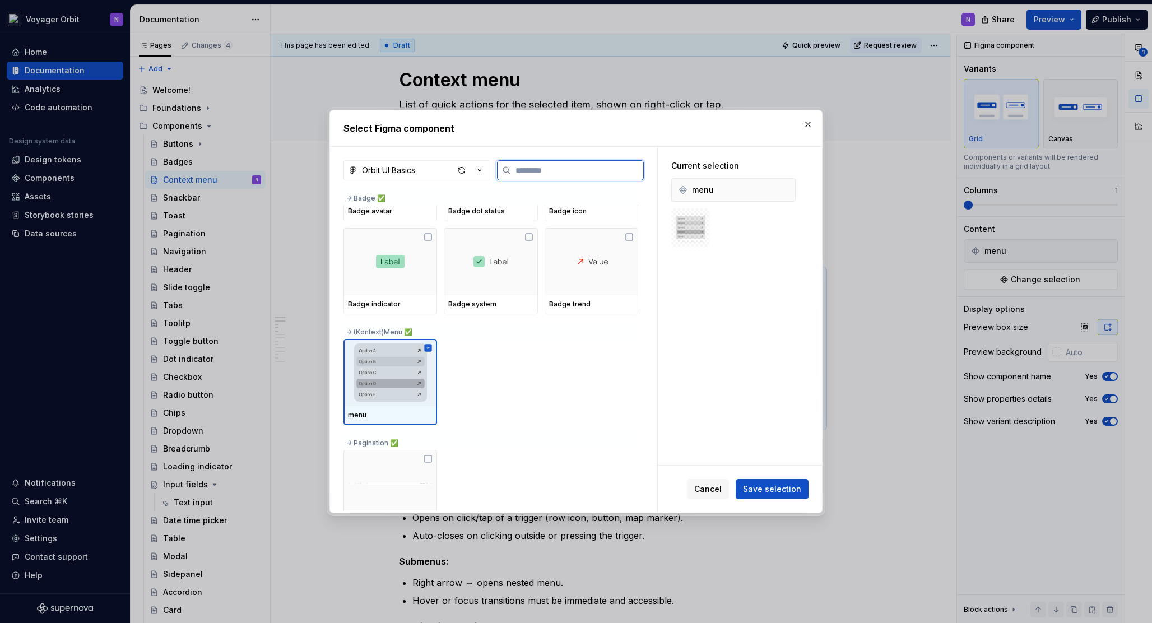
click at [430, 345] on icon at bounding box center [428, 347] width 7 height 7
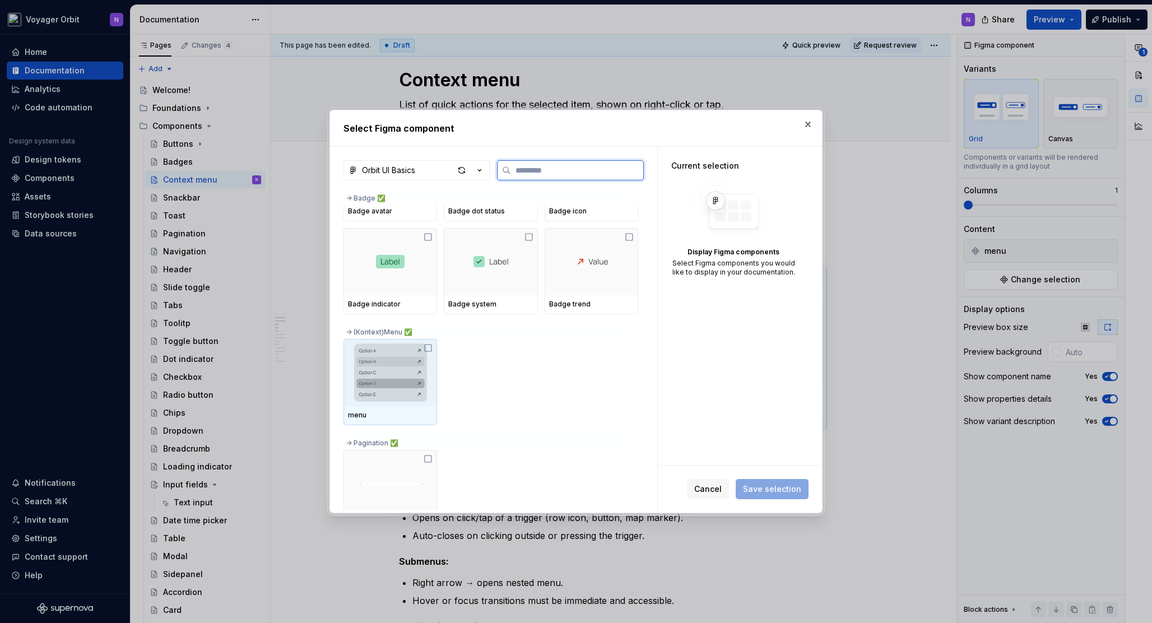
click at [430, 345] on icon at bounding box center [428, 348] width 9 height 9
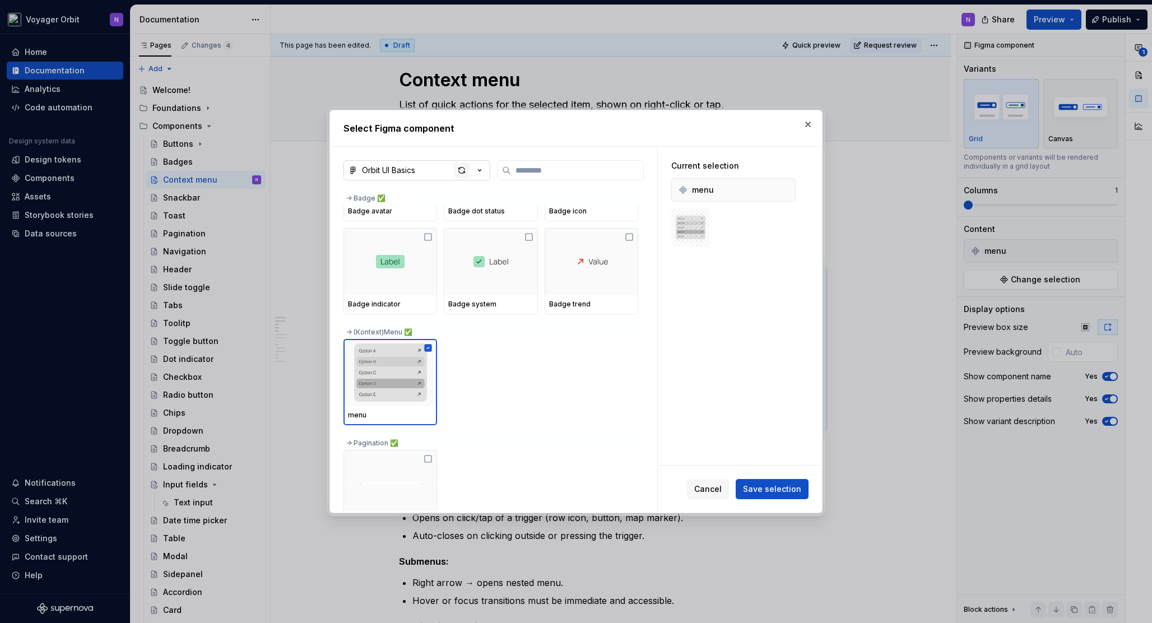
click at [459, 173] on div "button" at bounding box center [462, 171] width 16 height 16
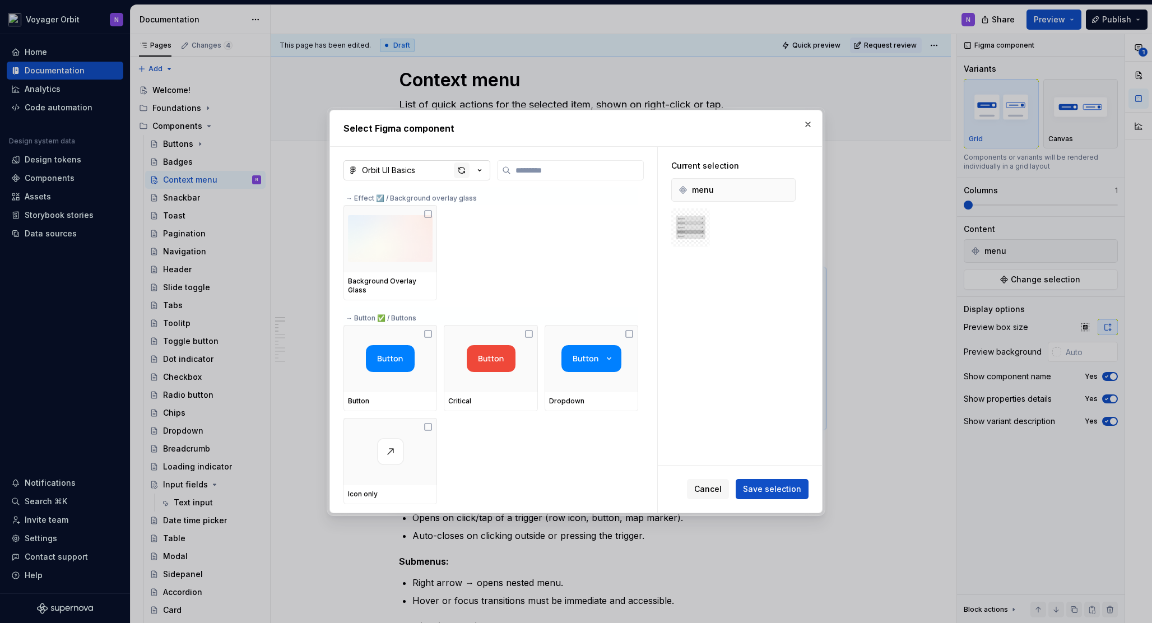
click at [459, 172] on div "button" at bounding box center [462, 171] width 16 height 16
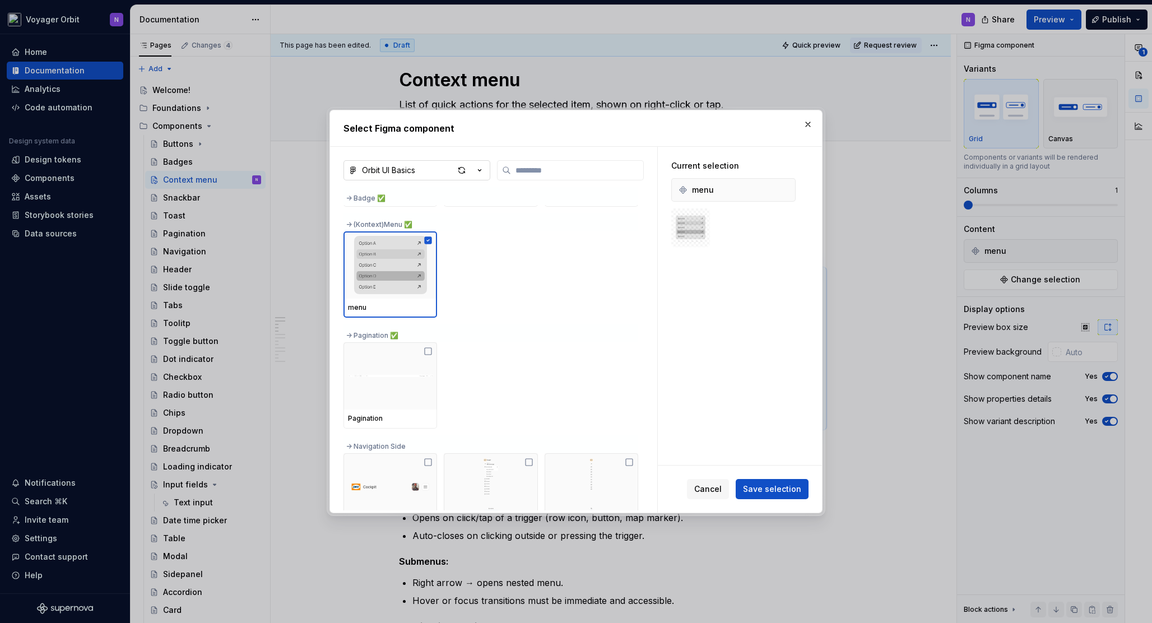
scroll to position [801, 0]
click at [428, 243] on icon at bounding box center [428, 242] width 7 height 7
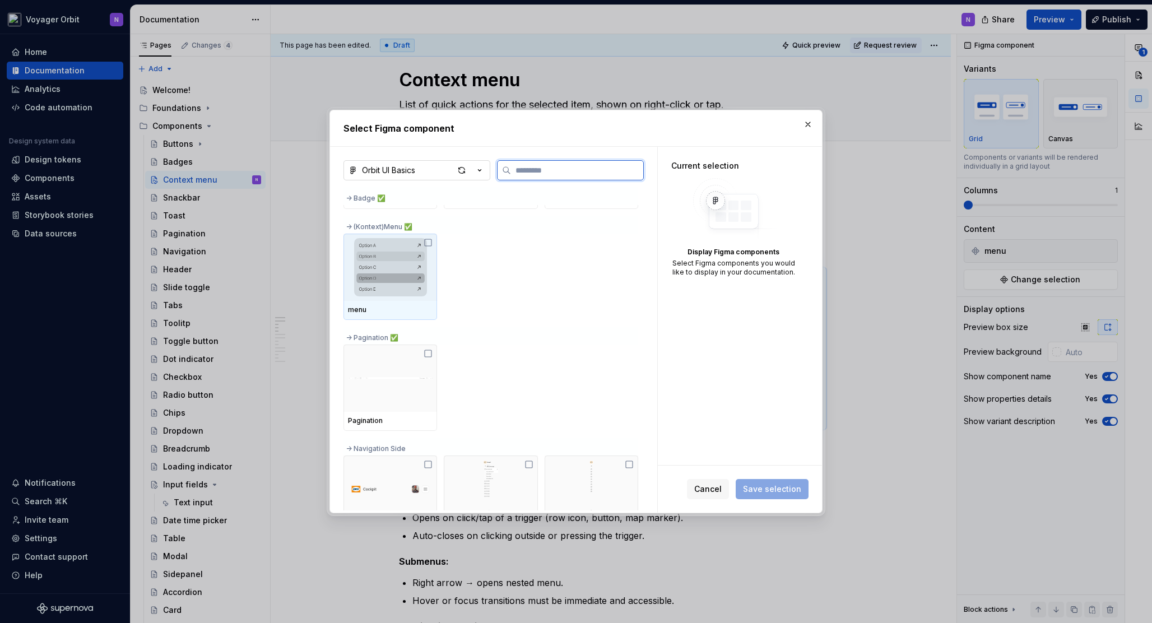
click at [428, 244] on icon at bounding box center [428, 242] width 9 height 9
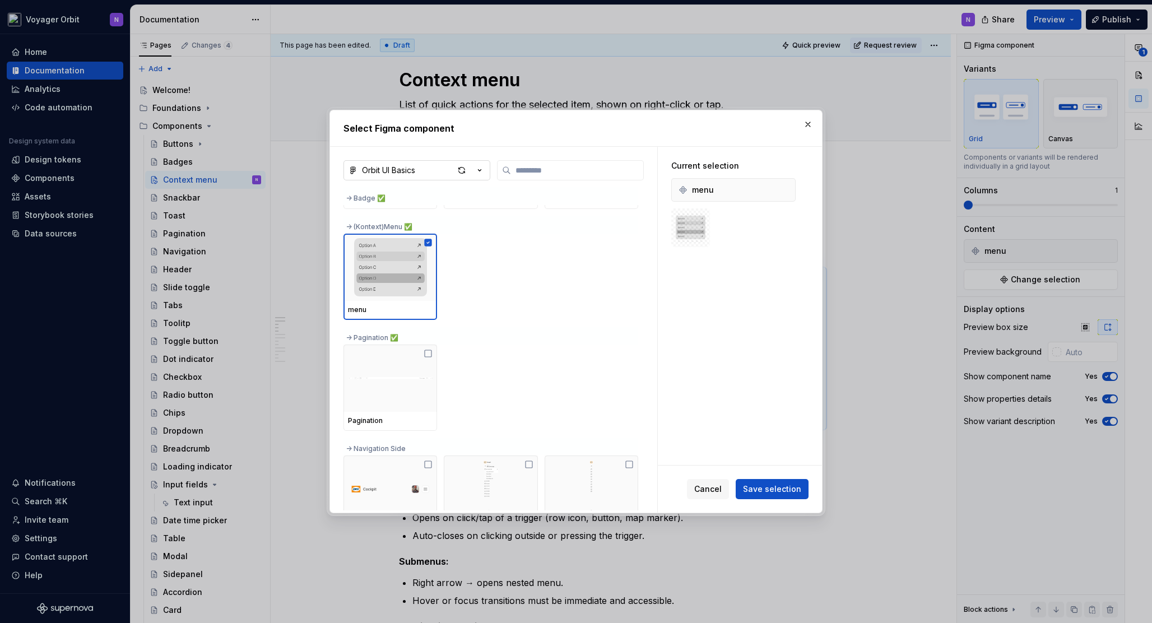
click at [478, 243] on div "menu" at bounding box center [491, 277] width 295 height 86
click at [463, 169] on div "button" at bounding box center [462, 171] width 16 height 16
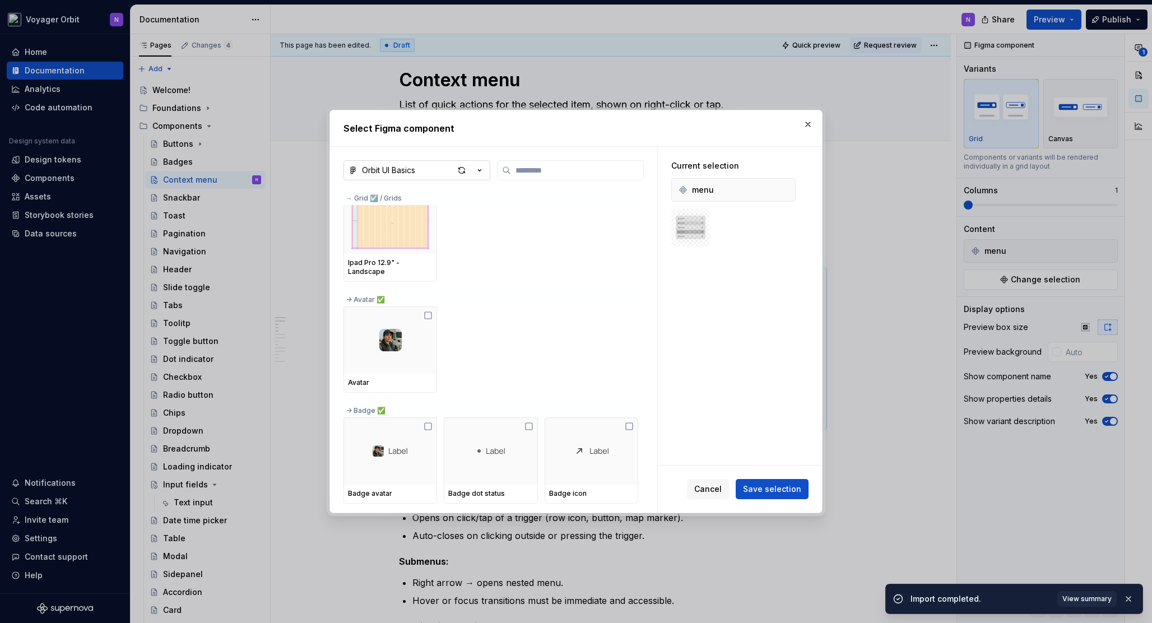
scroll to position [695, 0]
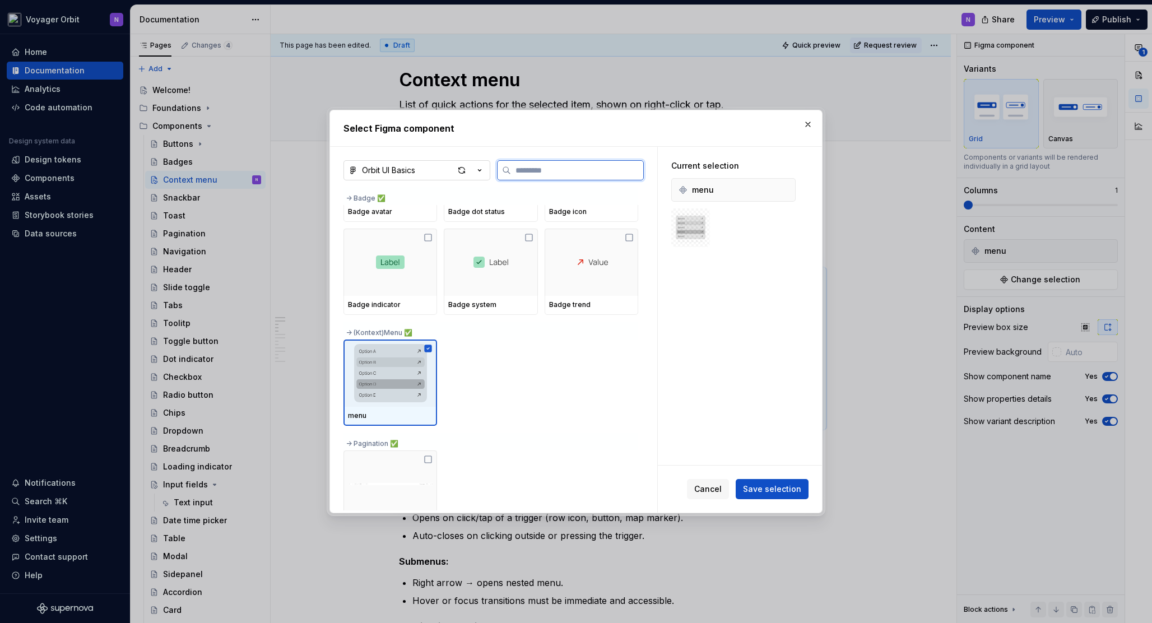
click at [427, 349] on icon at bounding box center [428, 348] width 9 height 9
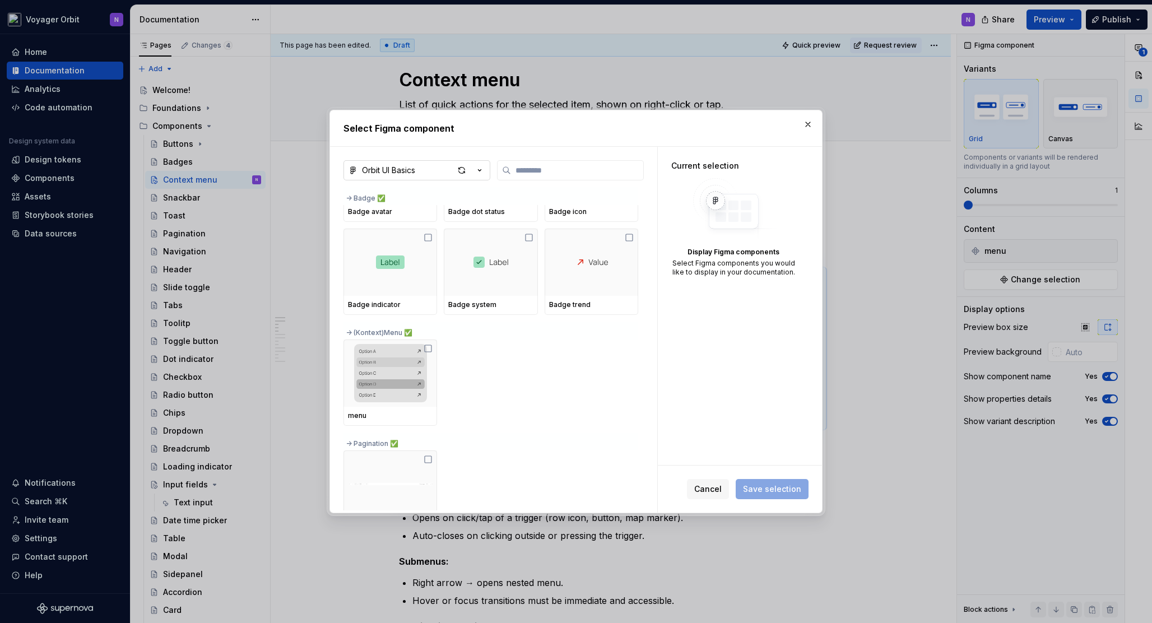
click at [378, 332] on div "-> (Kontext)Menu ✅" at bounding box center [491, 331] width 295 height 18
click at [492, 336] on div "-> (Kontext)Menu ✅" at bounding box center [491, 331] width 295 height 18
click at [459, 184] on div "Orbit UI Basics -> Badge ✅ Badge avatar Badge dot status Badge icon Badge indic…" at bounding box center [494, 336] width 300 height 353
click at [462, 167] on div "button" at bounding box center [462, 171] width 16 height 16
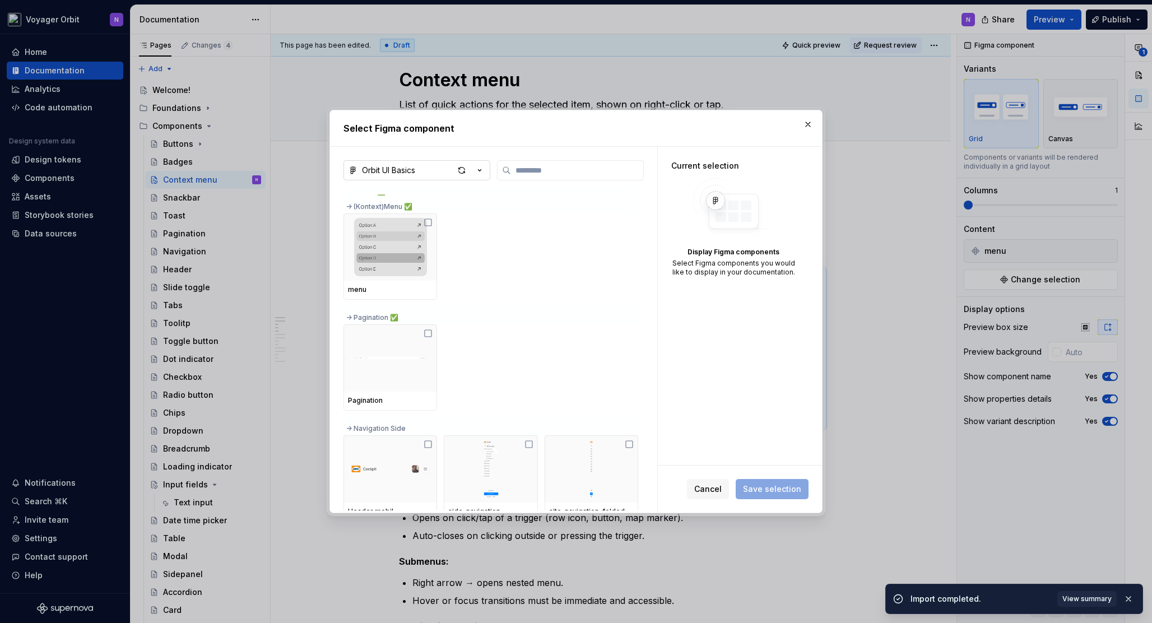
scroll to position [798, 0]
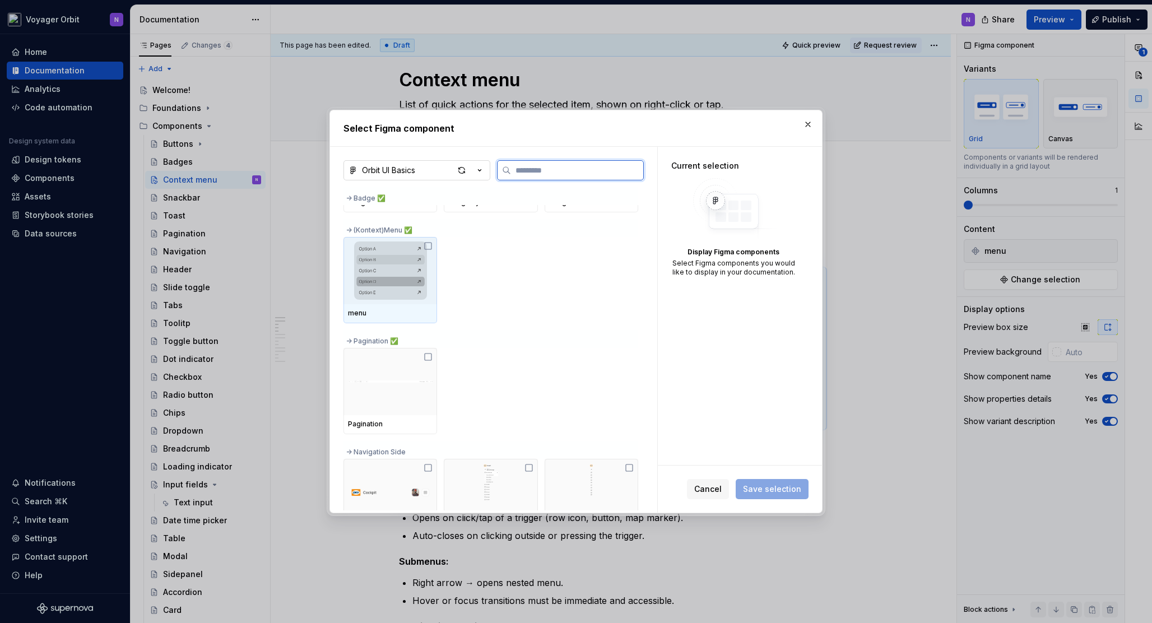
click at [427, 245] on icon at bounding box center [428, 246] width 9 height 9
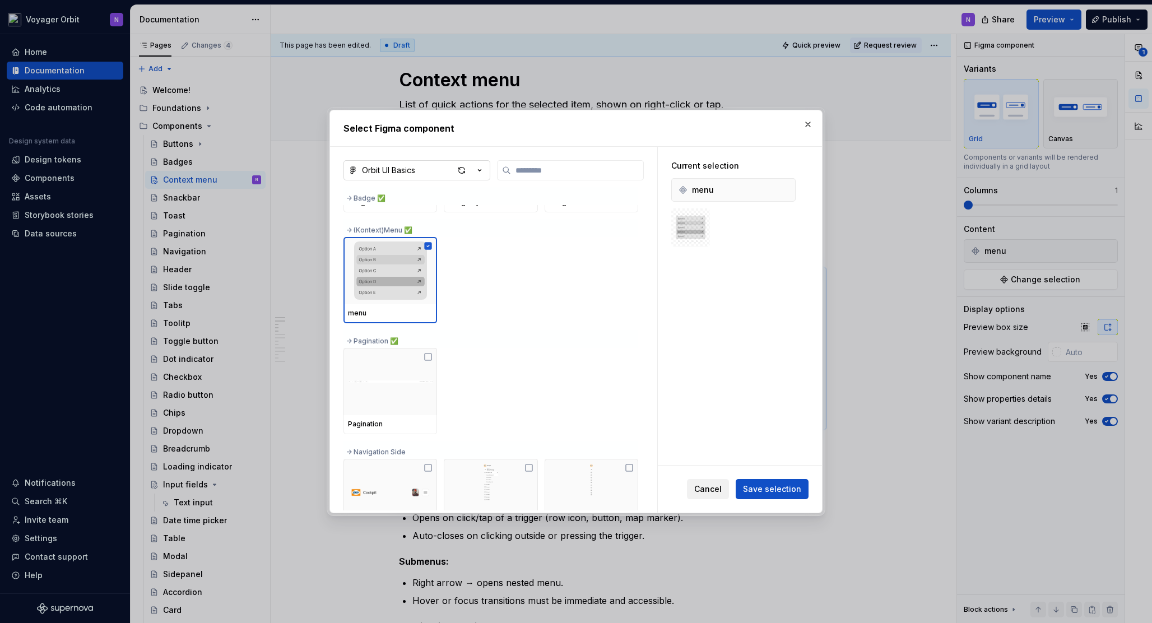
click at [720, 489] on span "Cancel" at bounding box center [707, 489] width 27 height 11
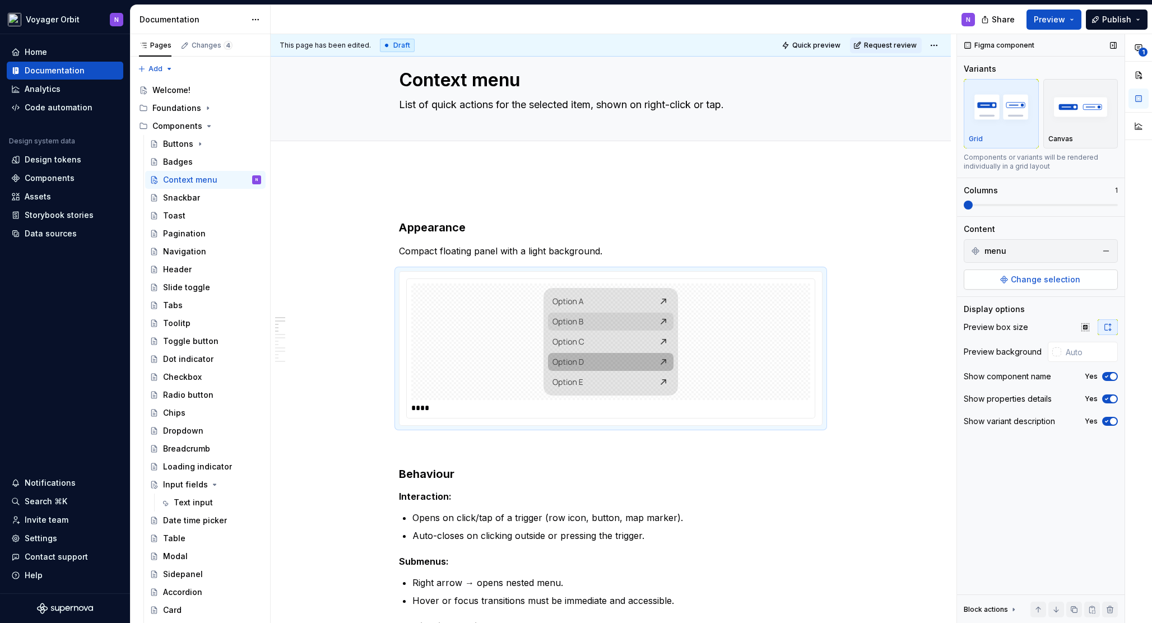
click at [1016, 282] on span "Change selection" at bounding box center [1046, 279] width 70 height 11
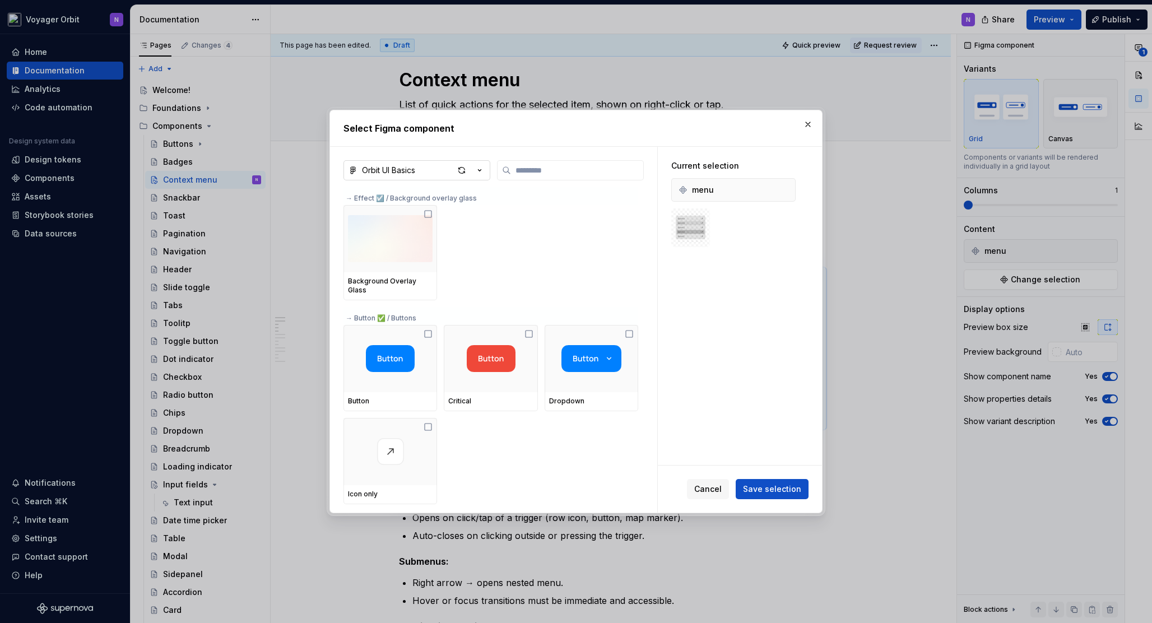
click at [482, 170] on icon "button" at bounding box center [479, 170] width 11 height 11
click at [471, 193] on div "Orbit UI Basics" at bounding box center [451, 194] width 151 height 11
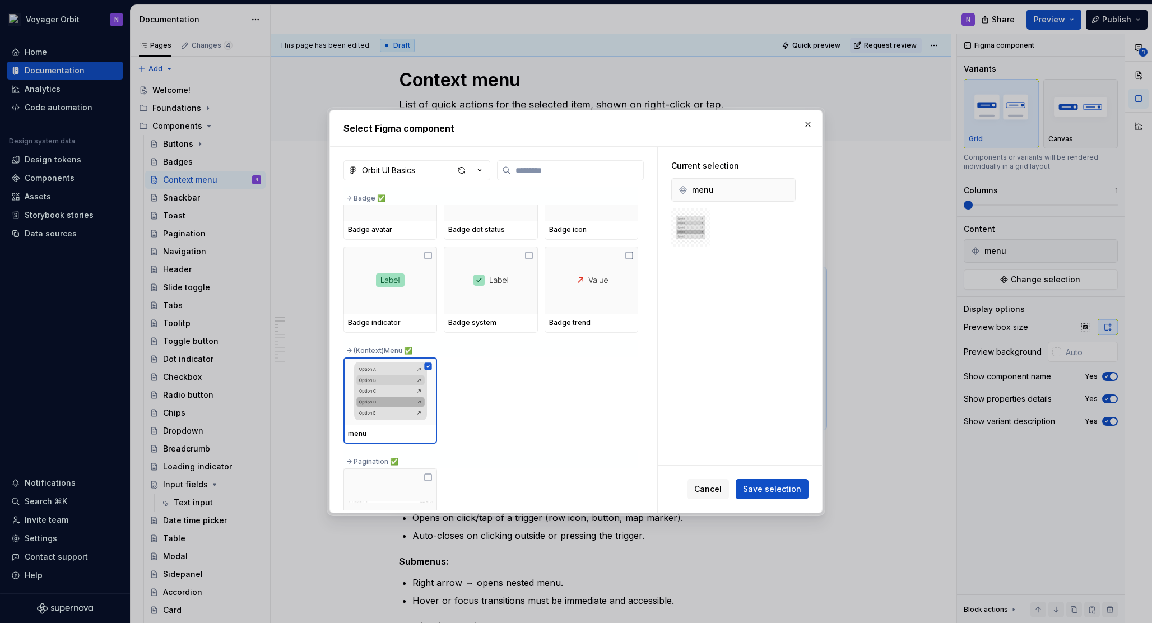
scroll to position [688, 0]
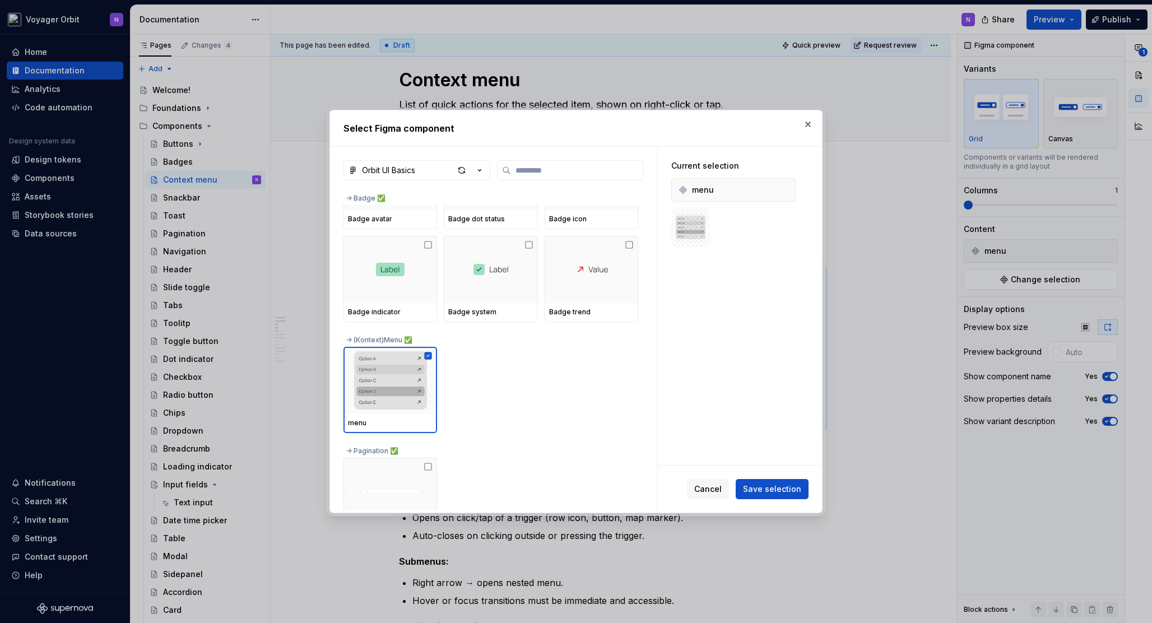
click at [375, 343] on div "-> (Kontext)Menu ✅" at bounding box center [491, 338] width 295 height 18
click at [466, 170] on div "button" at bounding box center [462, 171] width 16 height 16
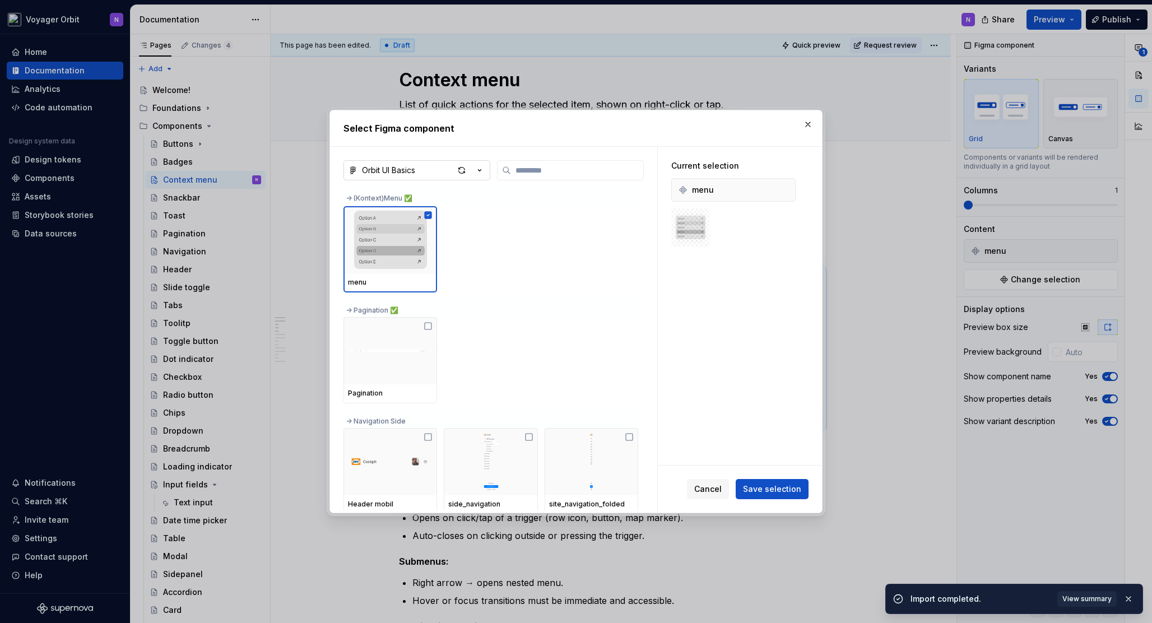
scroll to position [809, 0]
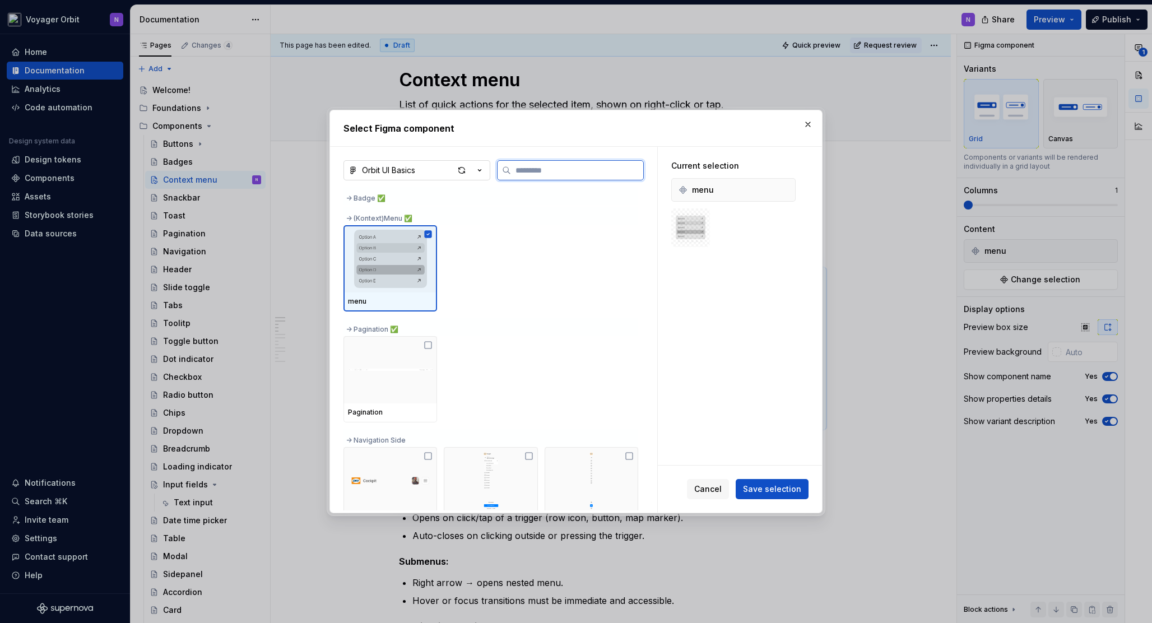
click at [428, 233] on icon at bounding box center [428, 233] width 7 height 7
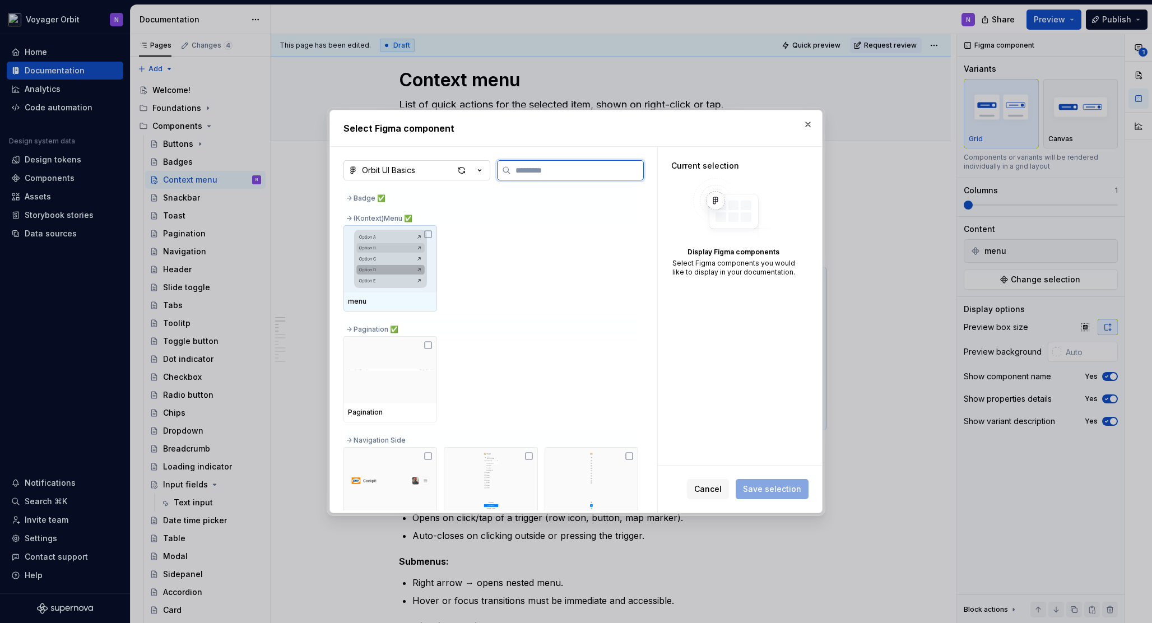
click at [428, 233] on icon at bounding box center [428, 234] width 9 height 9
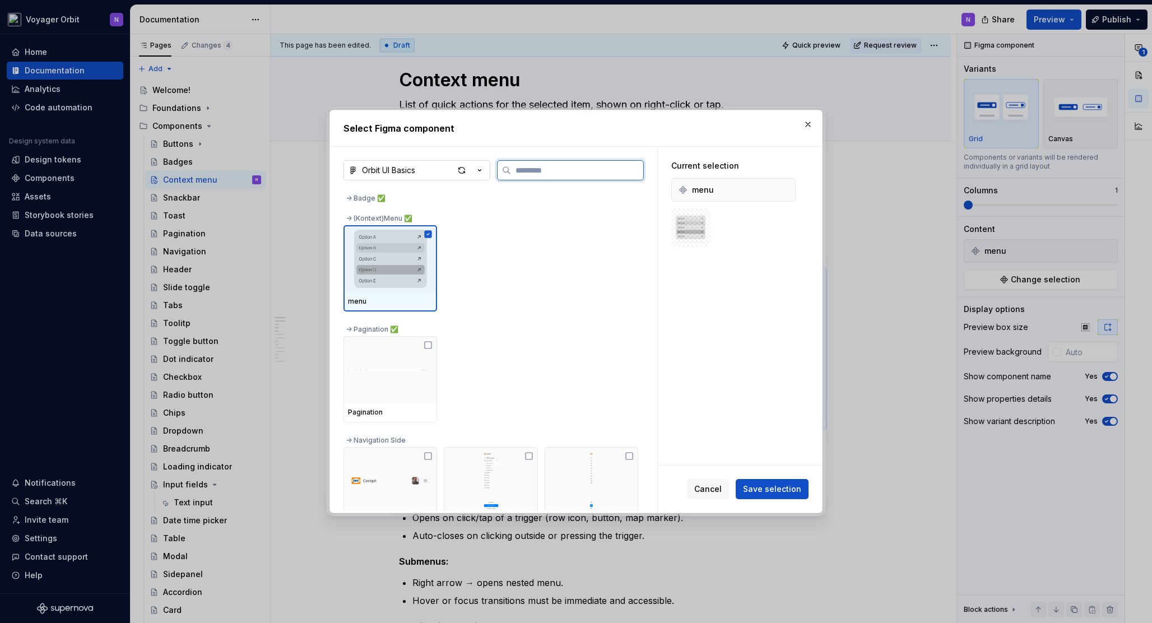
click at [427, 234] on icon at bounding box center [428, 233] width 7 height 7
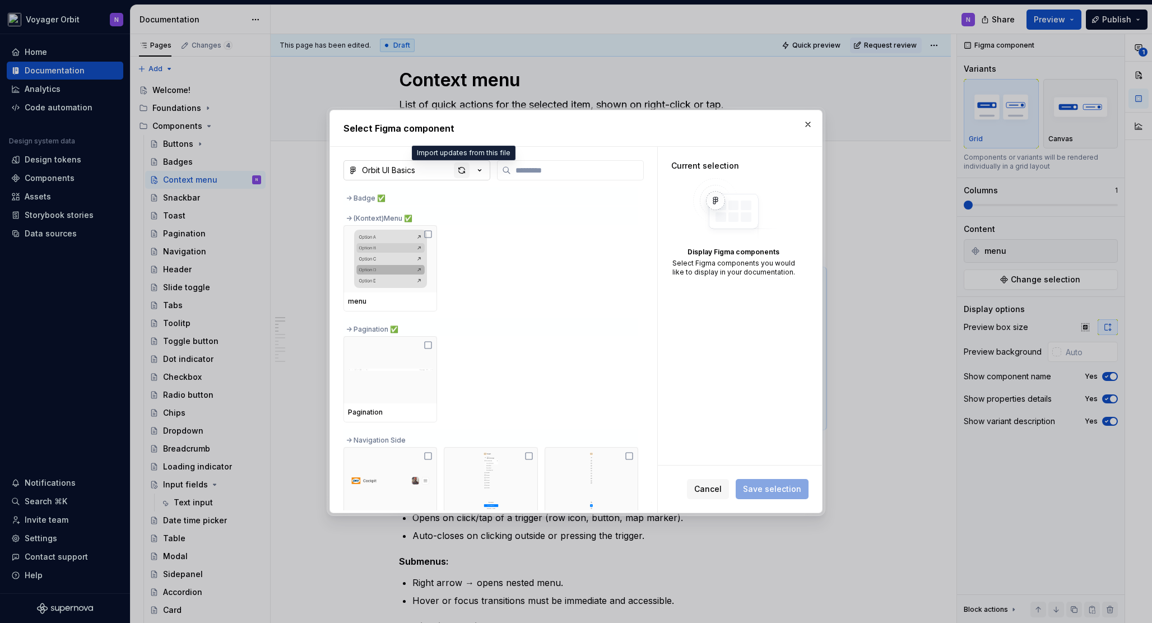
click at [464, 174] on div "button" at bounding box center [462, 171] width 16 height 16
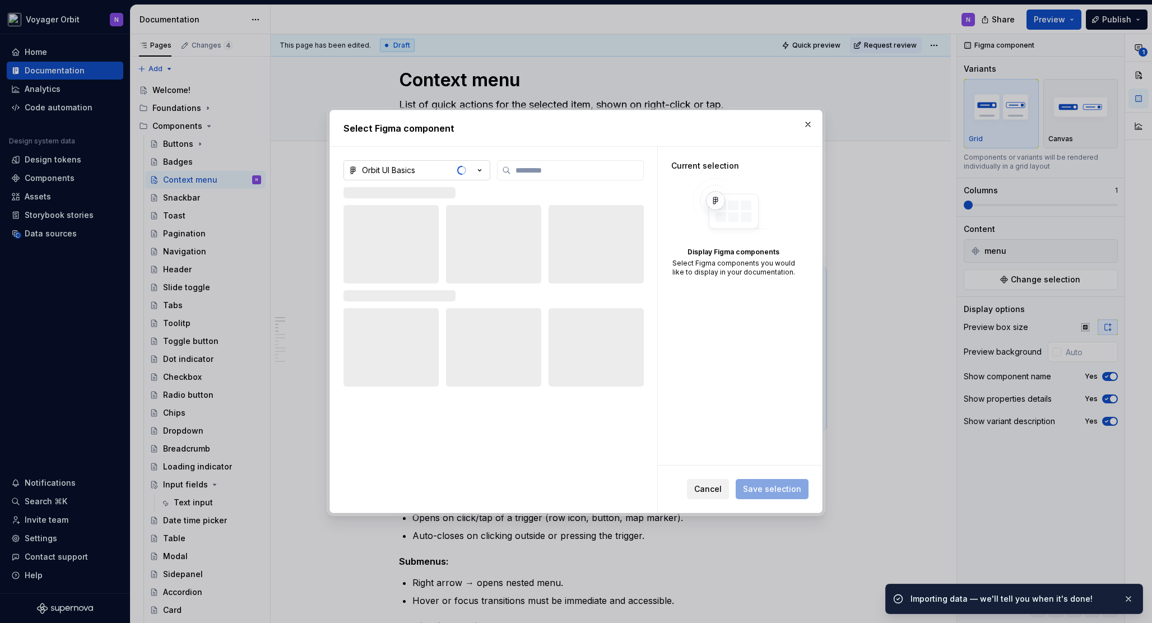
click at [719, 496] on button "Cancel" at bounding box center [708, 489] width 42 height 20
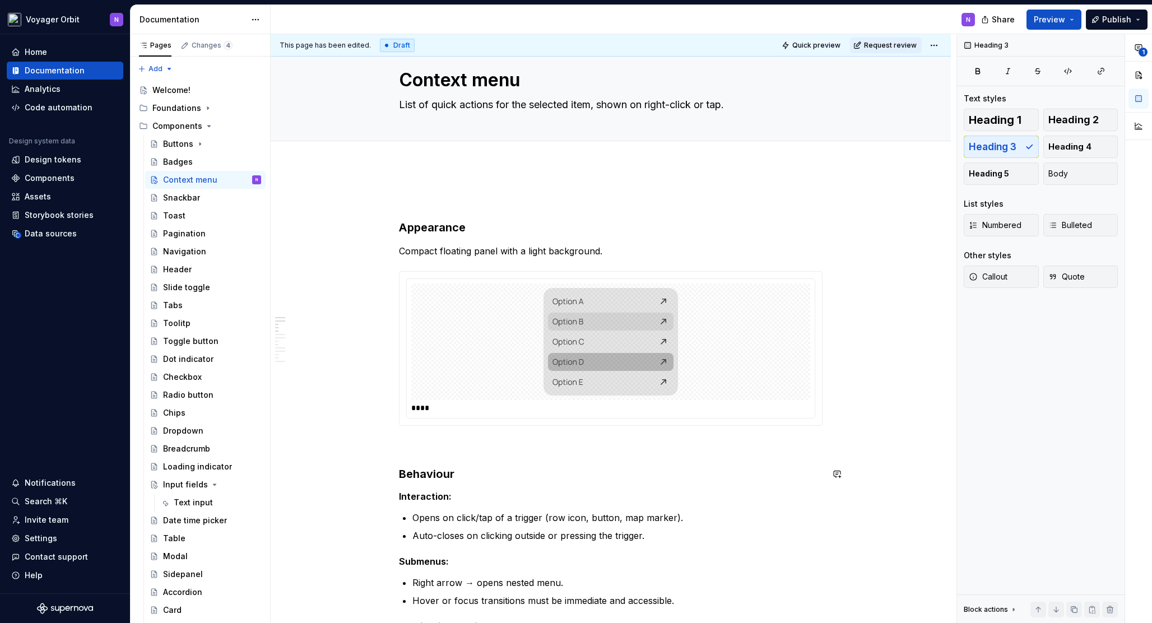
type textarea "*"
click at [593, 446] on p at bounding box center [611, 445] width 424 height 13
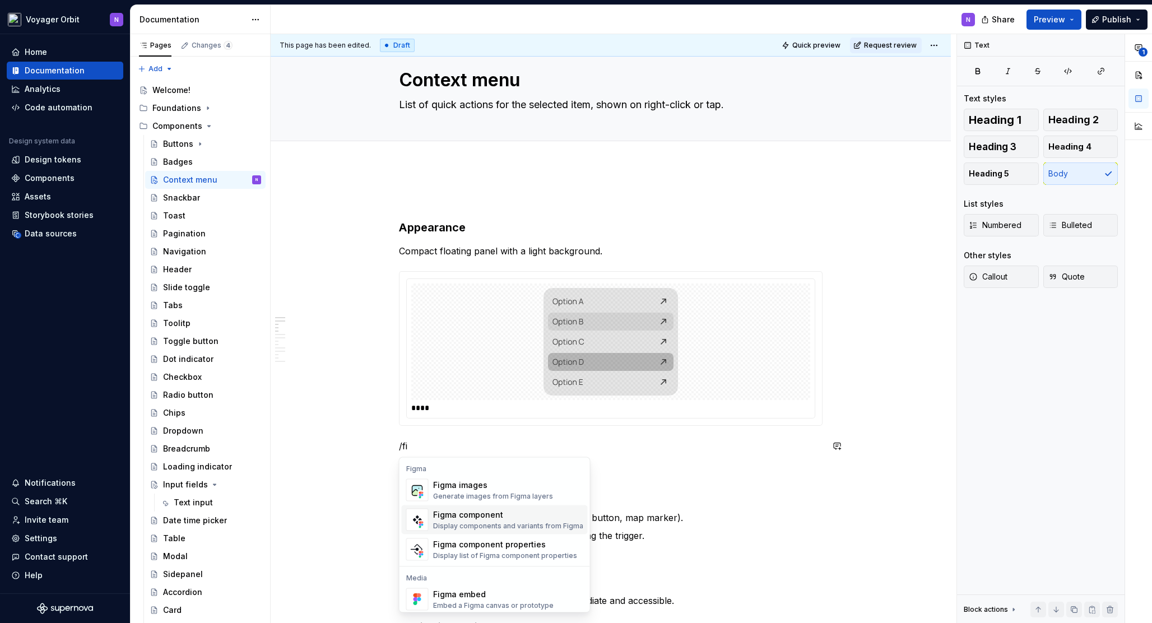
click at [483, 511] on div "Figma component" at bounding box center [508, 514] width 150 height 11
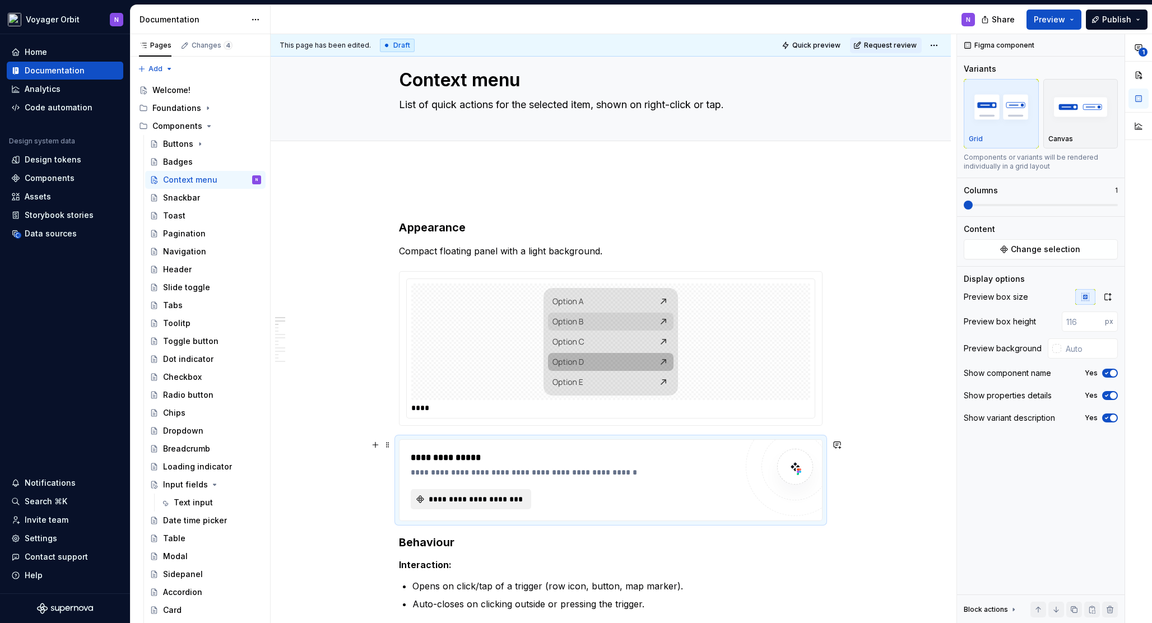
click at [481, 499] on span "**********" at bounding box center [475, 499] width 97 height 11
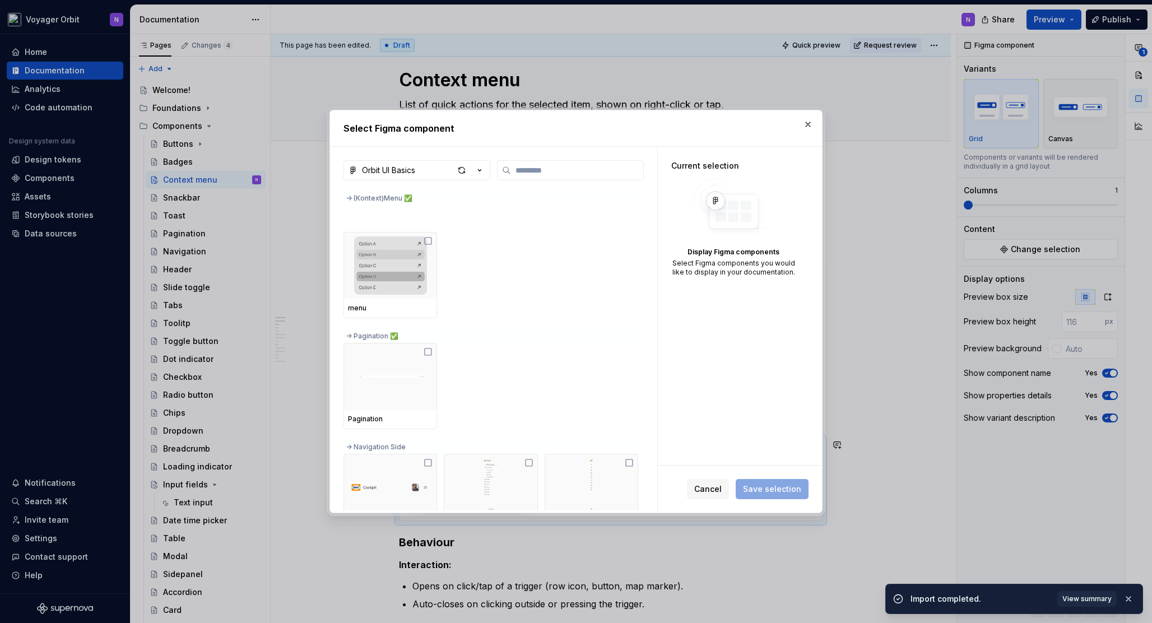
scroll to position [789, 0]
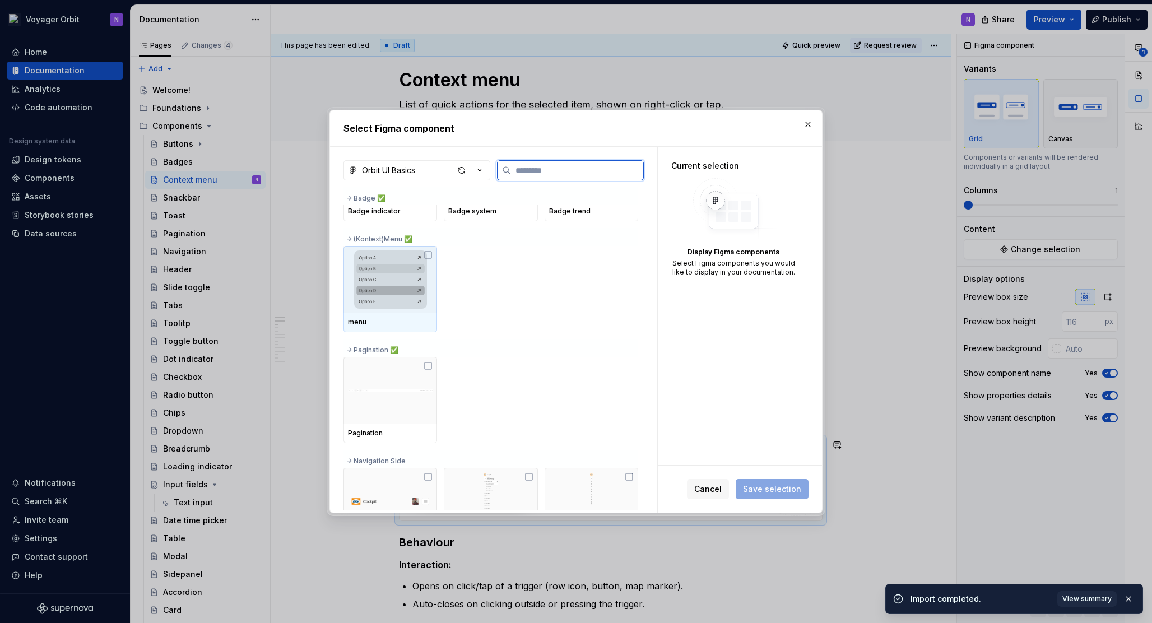
click at [398, 266] on img at bounding box center [390, 280] width 85 height 58
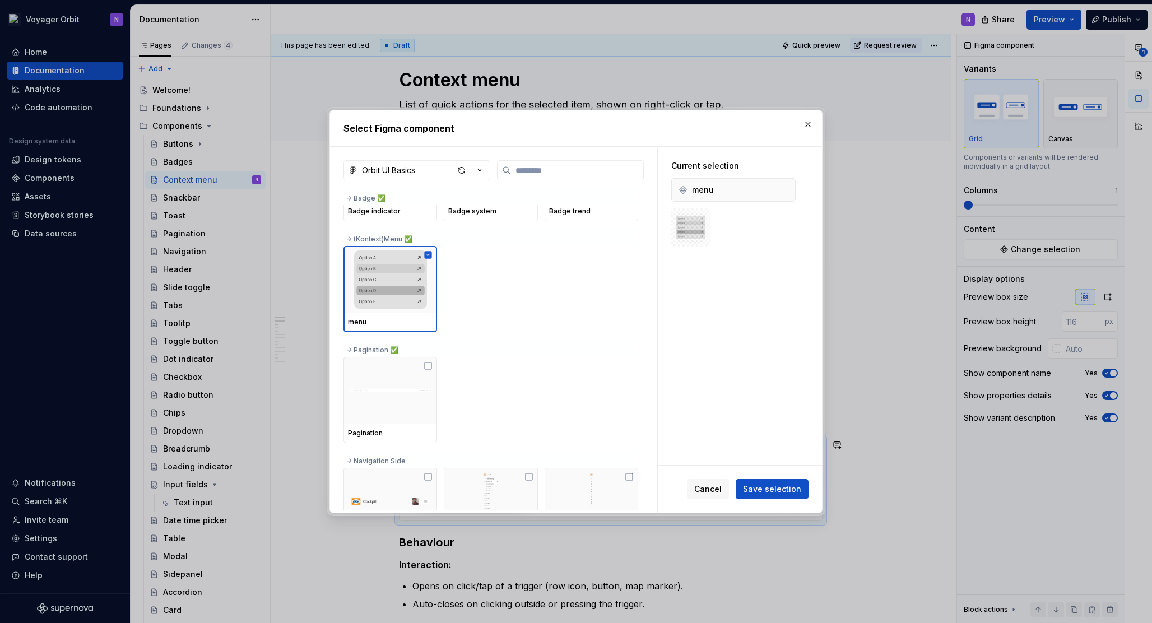
click at [349, 237] on div "-> (Kontext)Menu ✅" at bounding box center [491, 237] width 295 height 18
click at [700, 198] on div "menu" at bounding box center [733, 190] width 119 height 18
click at [785, 191] on button "button" at bounding box center [784, 190] width 16 height 16
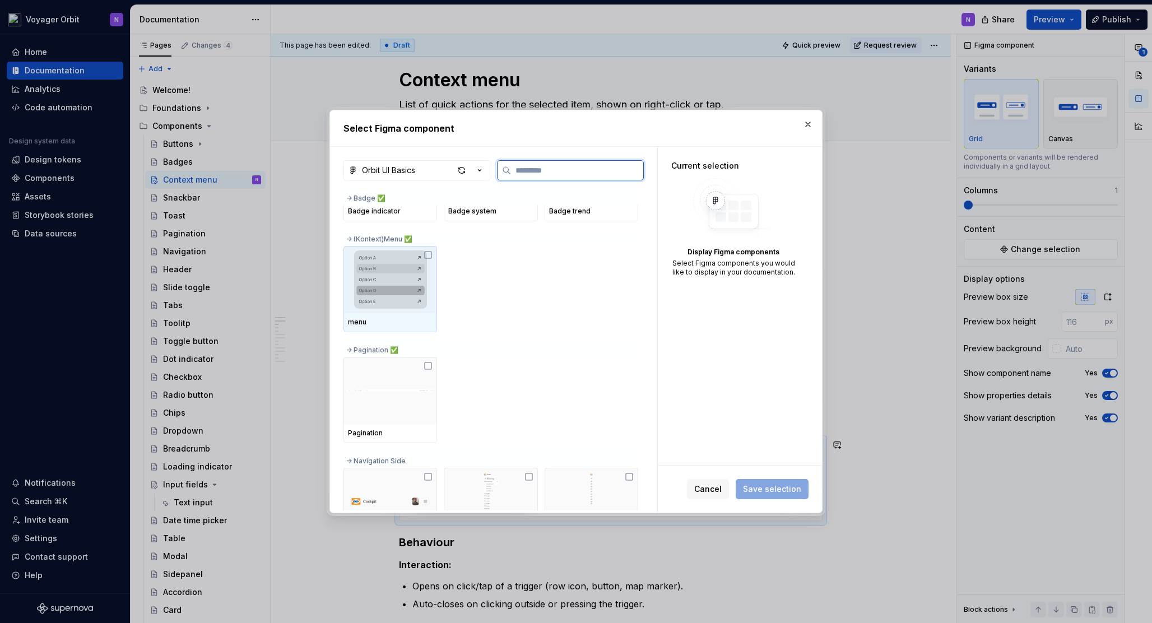
click at [426, 257] on icon at bounding box center [428, 255] width 9 height 9
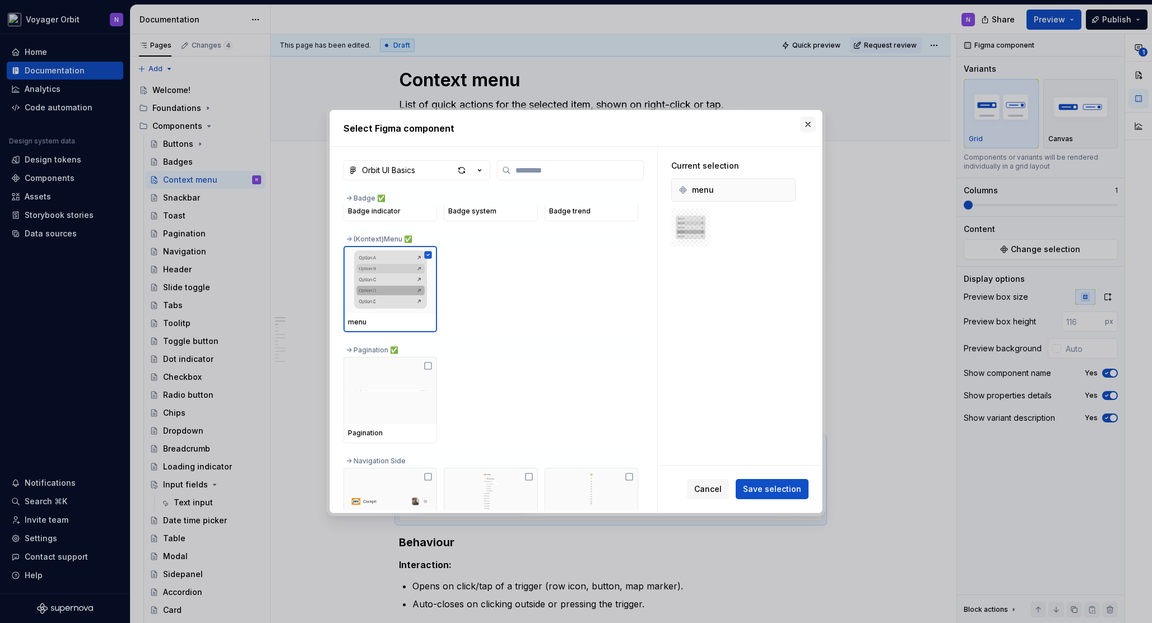
click at [801, 129] on button "button" at bounding box center [808, 125] width 16 height 16
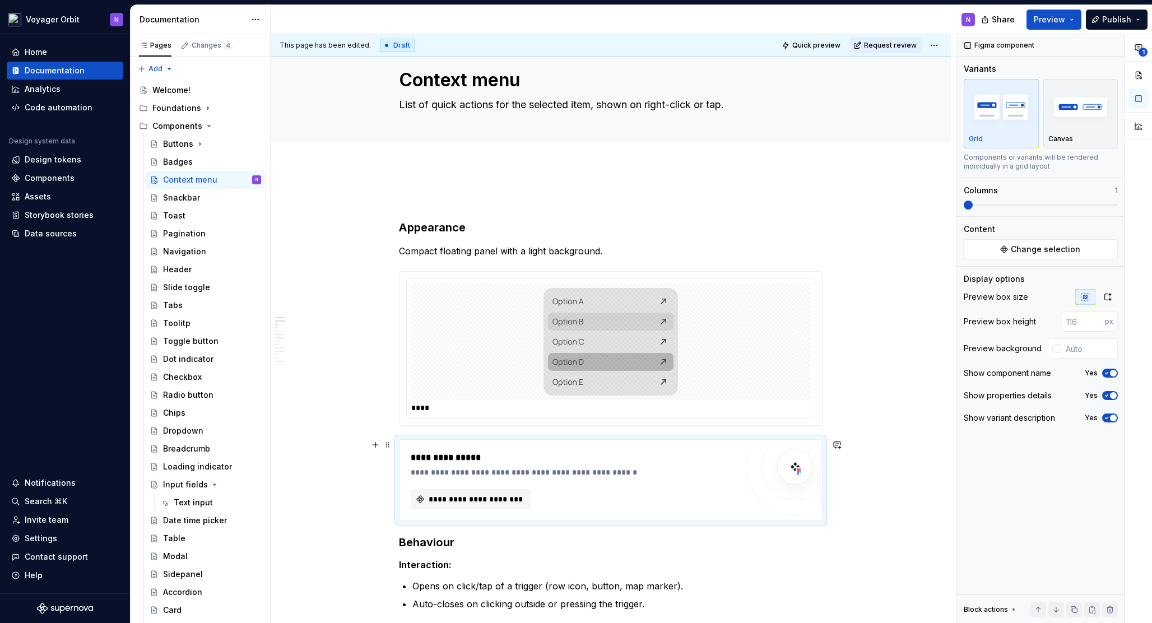
click at [779, 477] on div at bounding box center [795, 466] width 67 height 67
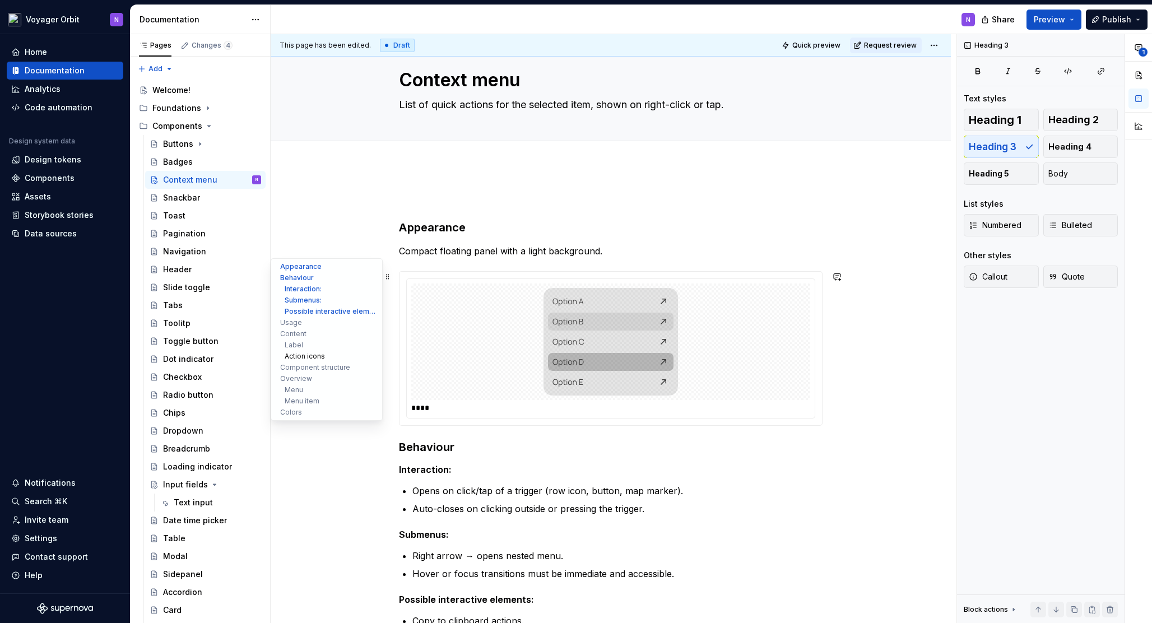
click at [368, 358] on button "Action icons" at bounding box center [327, 356] width 106 height 11
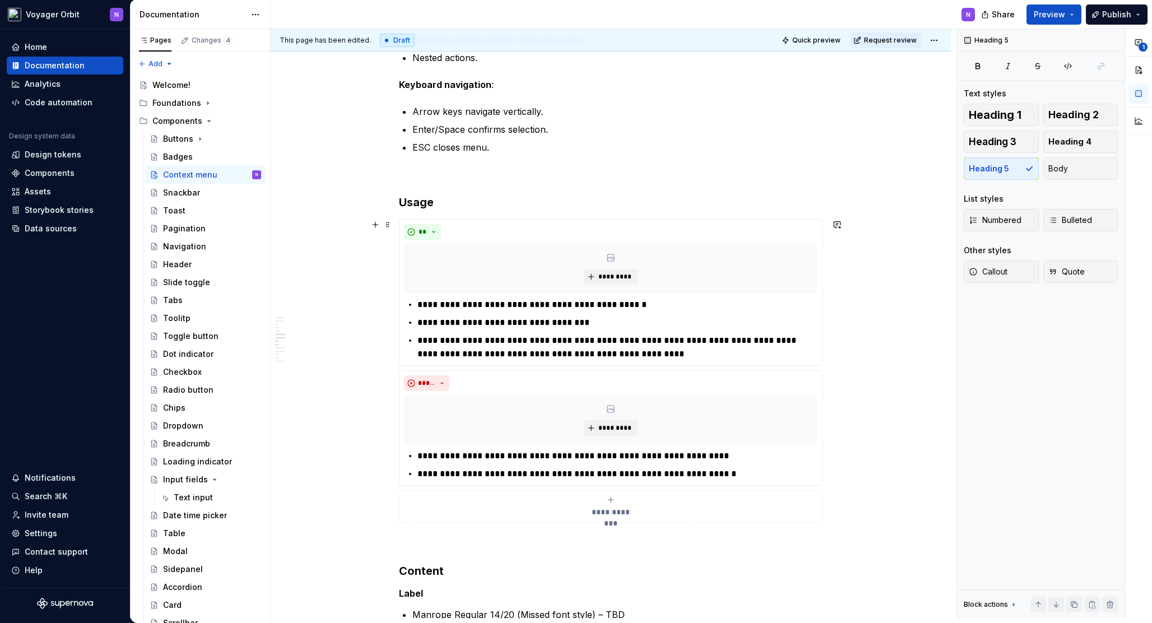
scroll to position [0, 0]
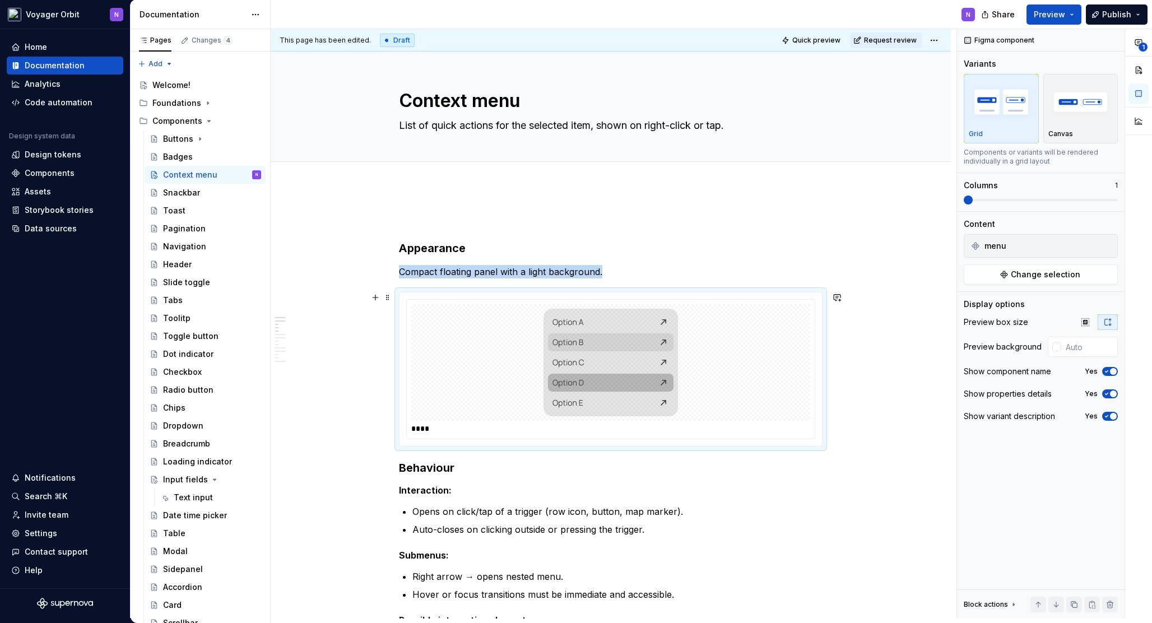
click at [620, 368] on img at bounding box center [611, 363] width 135 height 108
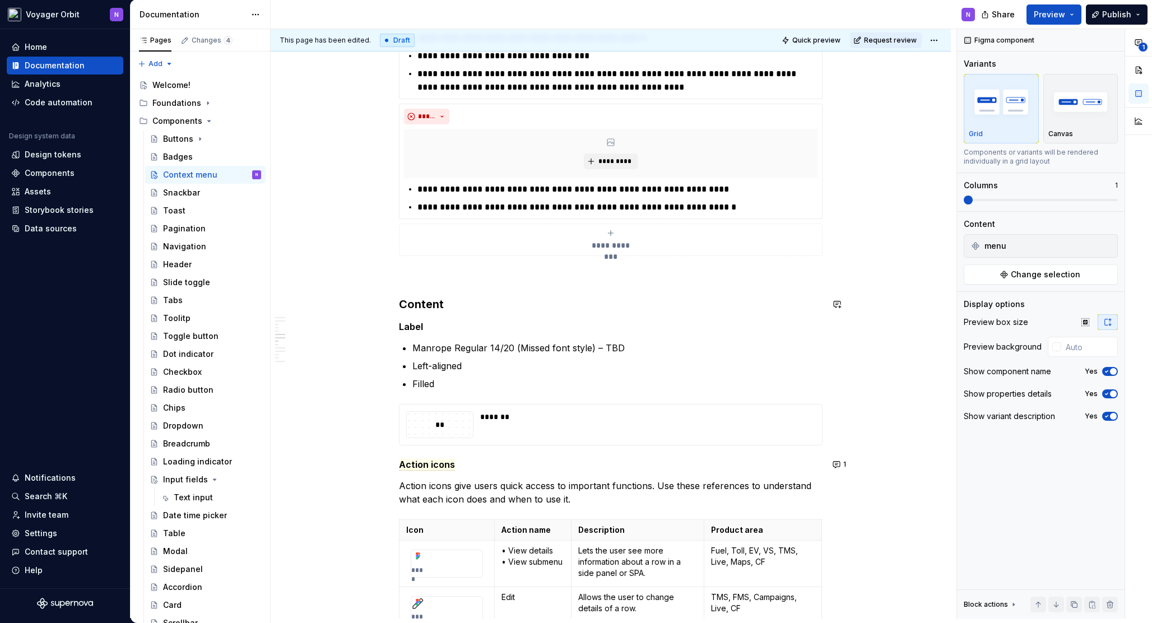
scroll to position [975, 0]
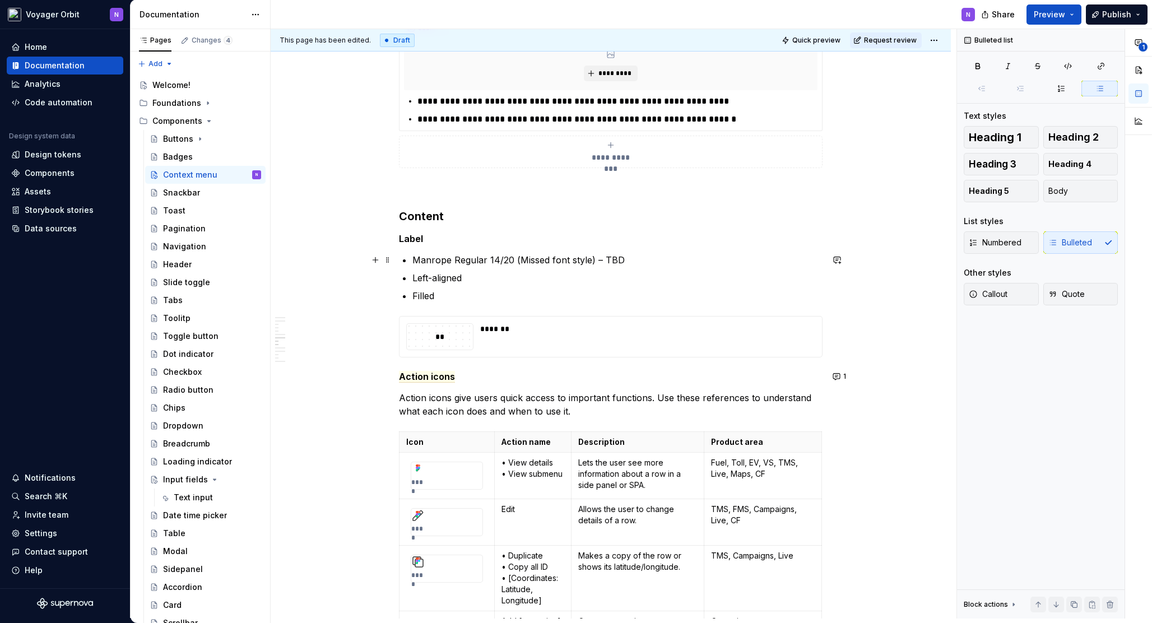
click at [656, 257] on p "Manrope Regular 14/20 (Missed font style) – TBD" at bounding box center [618, 259] width 410 height 13
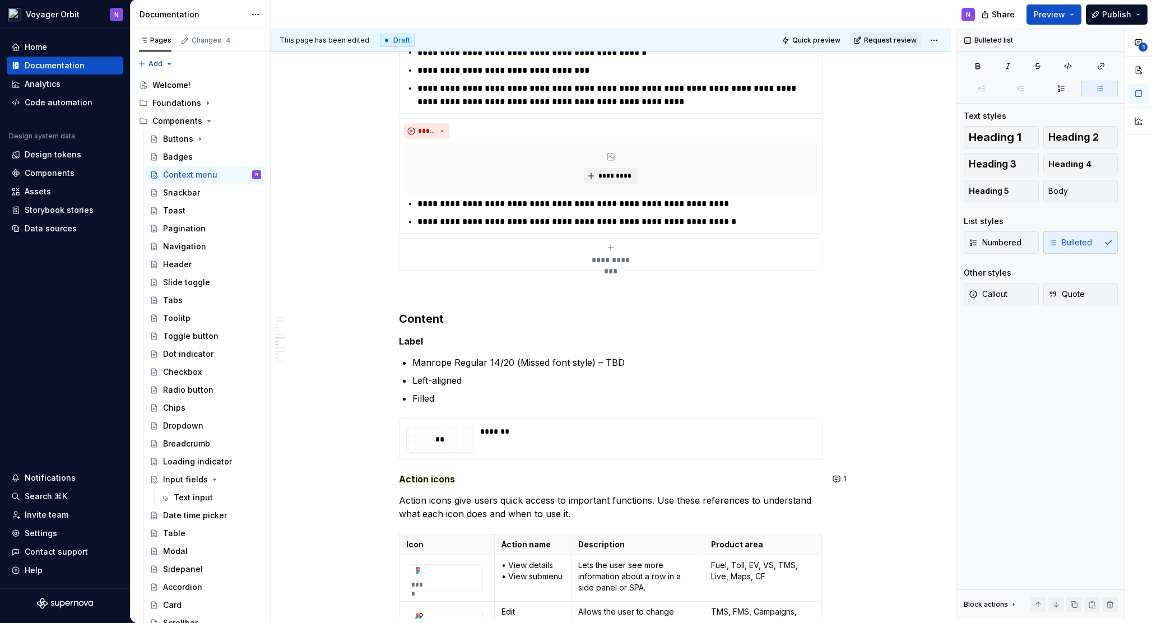
scroll to position [861, 0]
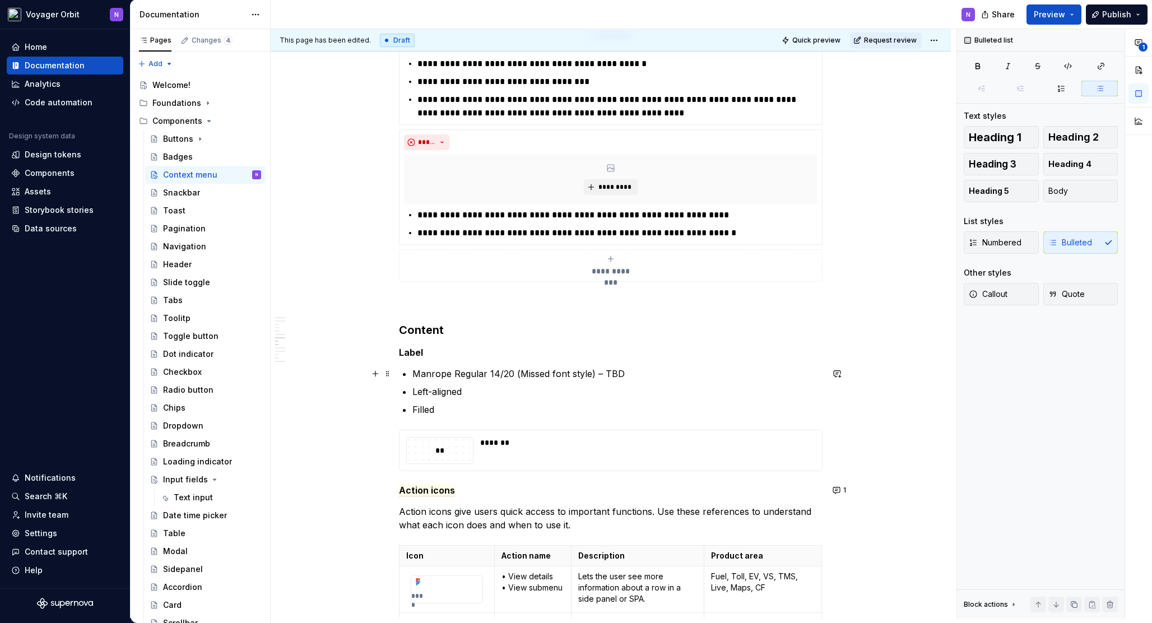
click at [558, 373] on p "Manrope Regular 14/20 (Missed font style) – TBD" at bounding box center [618, 373] width 410 height 13
click at [641, 373] on p "Manrope Regular 14/20 (Missed font style) – TBD" at bounding box center [618, 373] width 410 height 13
drag, startPoint x: 625, startPoint y: 373, endPoint x: 452, endPoint y: 362, distance: 173.0
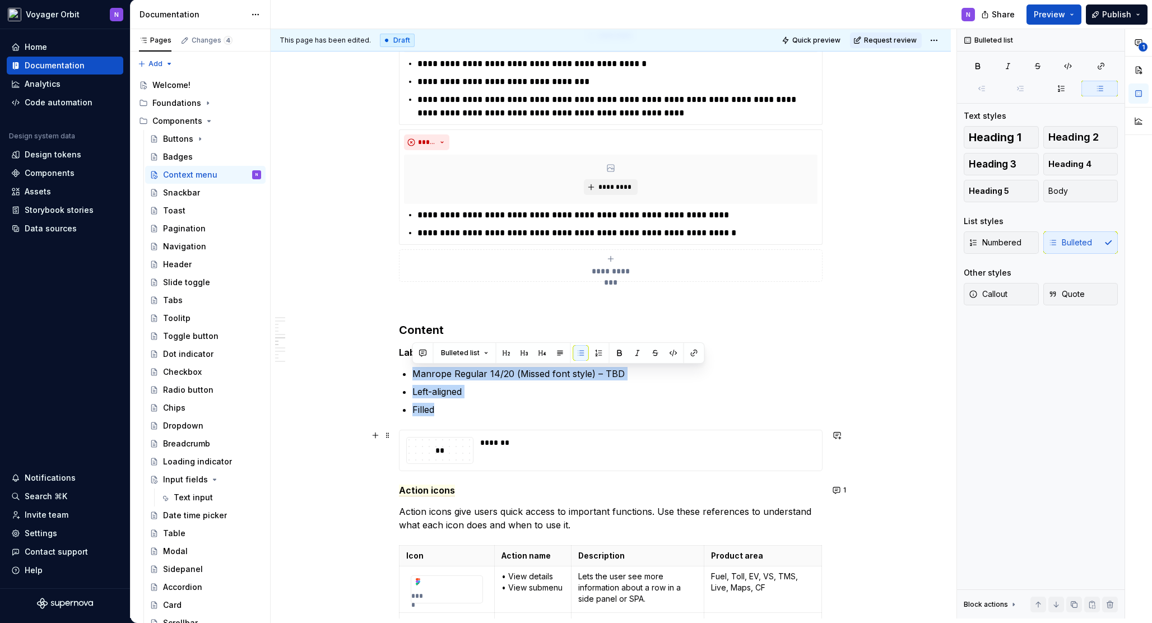
click at [499, 443] on div "*******" at bounding box center [644, 442] width 328 height 11
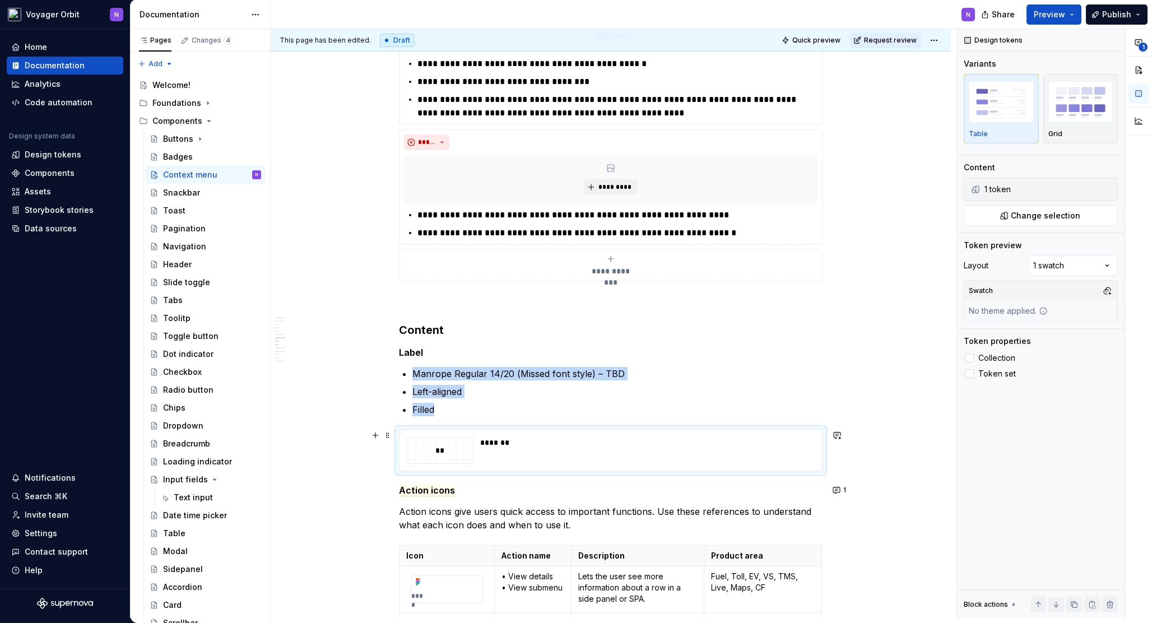
click at [499, 445] on div "*******" at bounding box center [644, 442] width 328 height 11
click at [1041, 20] on span "Preview" at bounding box center [1049, 14] width 31 height 11
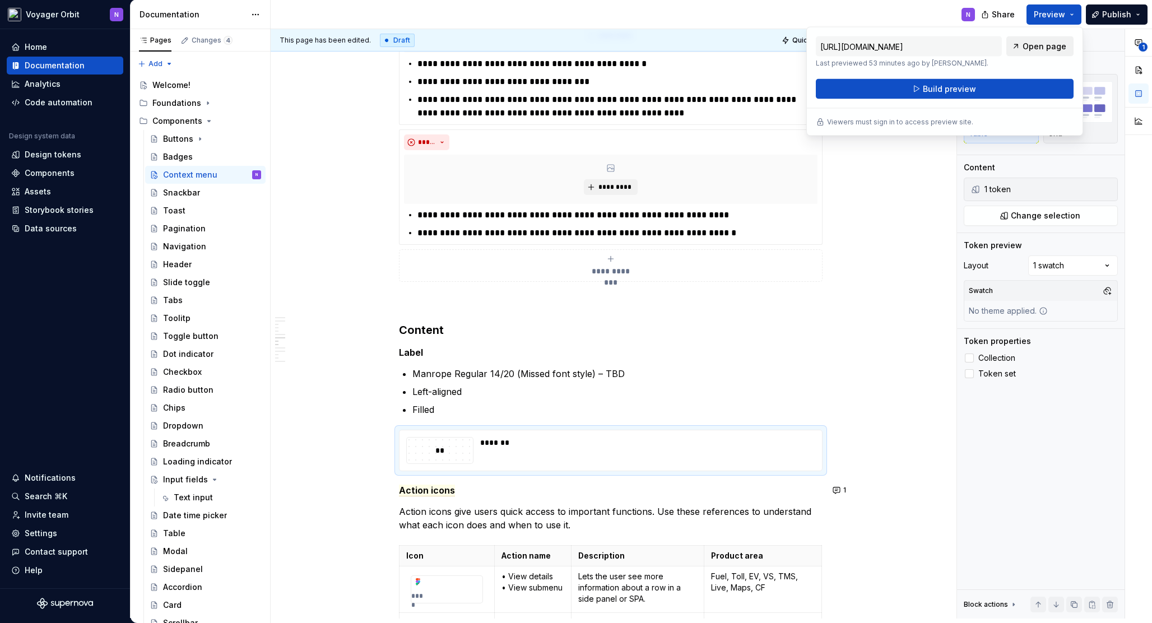
click at [1025, 49] on link "Open page" at bounding box center [1040, 46] width 67 height 20
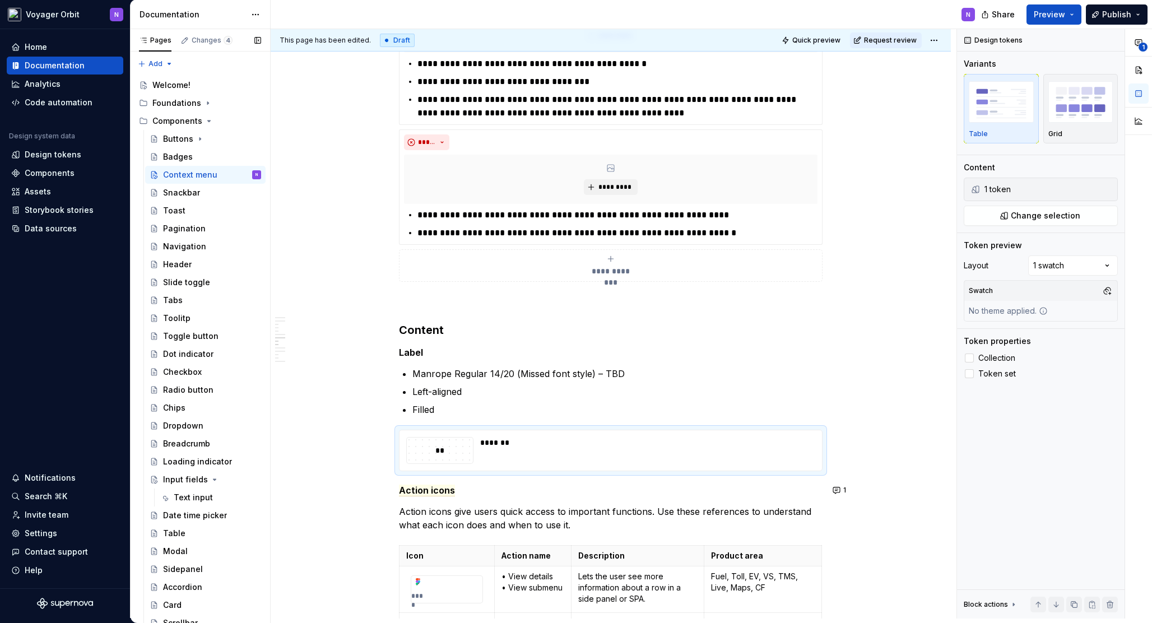
click at [262, 415] on div "Accessibility guide for tree Page tree. Navigate the tree with the arrow keys. …" at bounding box center [200, 371] width 140 height 599
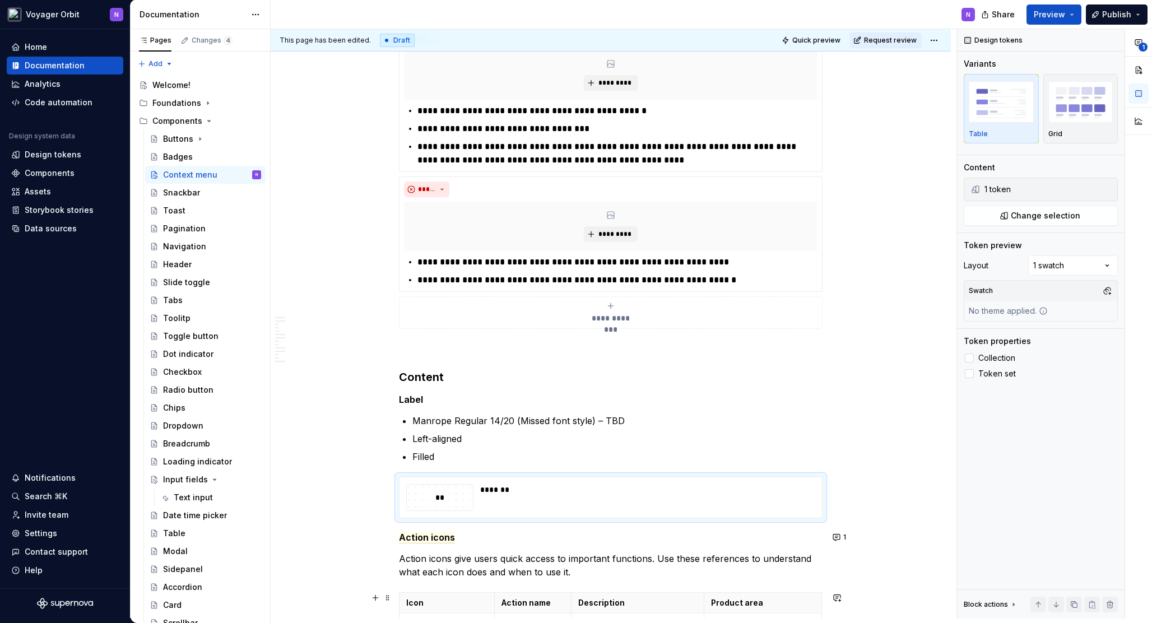
scroll to position [523, 0]
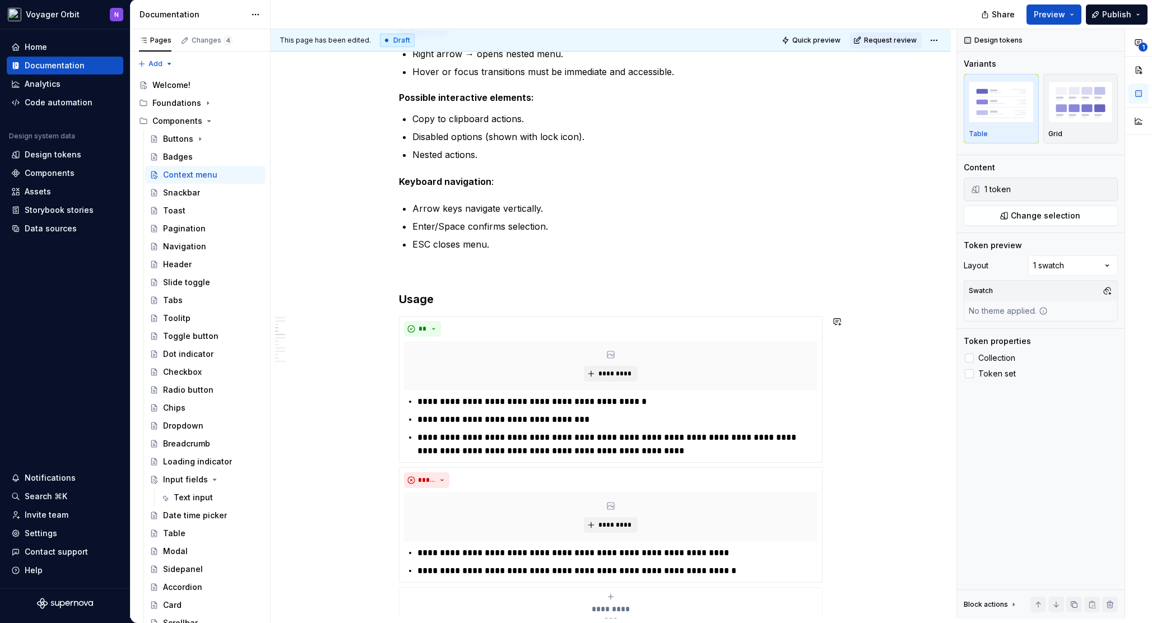
type textarea "*"
